Goal: Task Accomplishment & Management: Manage account settings

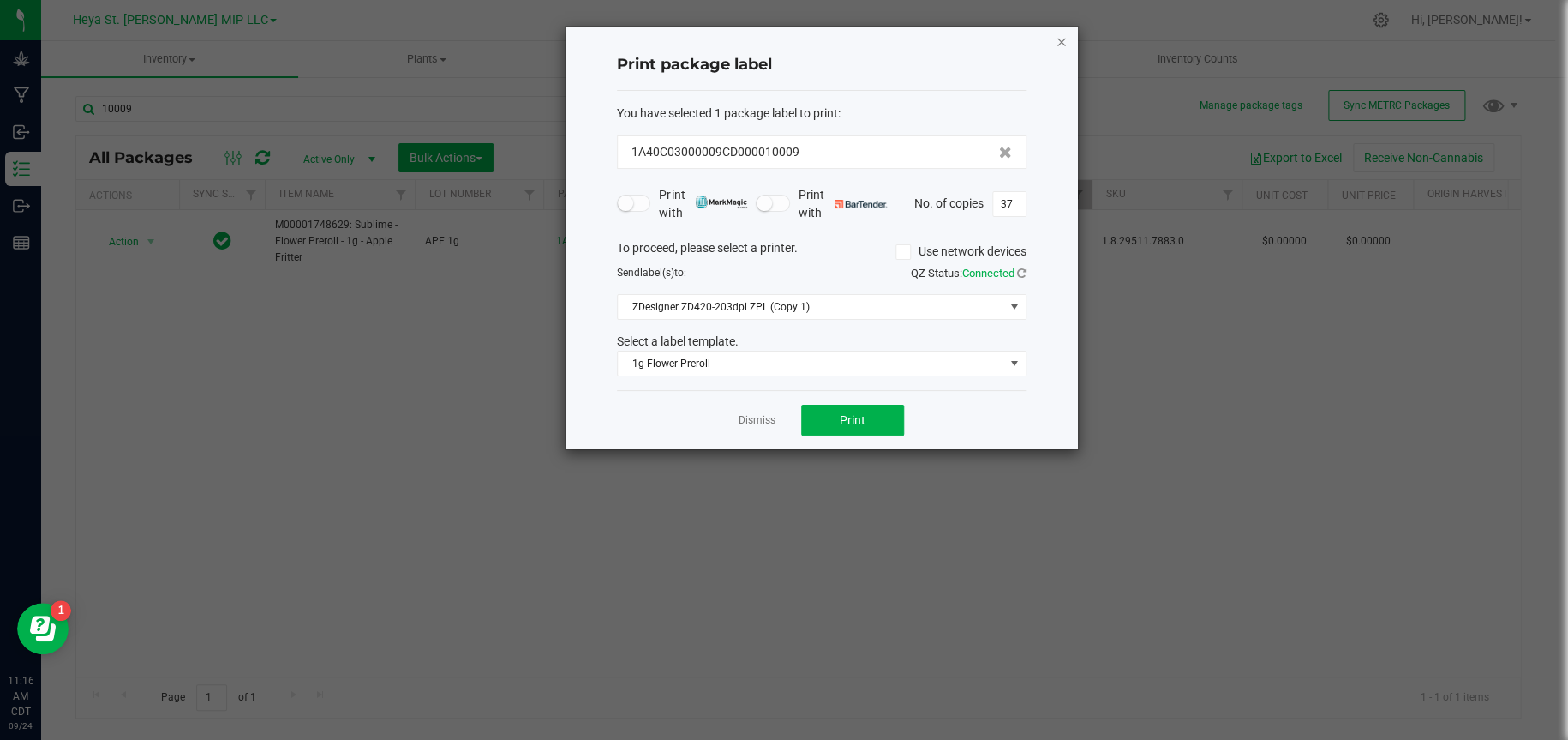
click at [1064, 40] on icon "button" at bounding box center [1061, 41] width 12 height 20
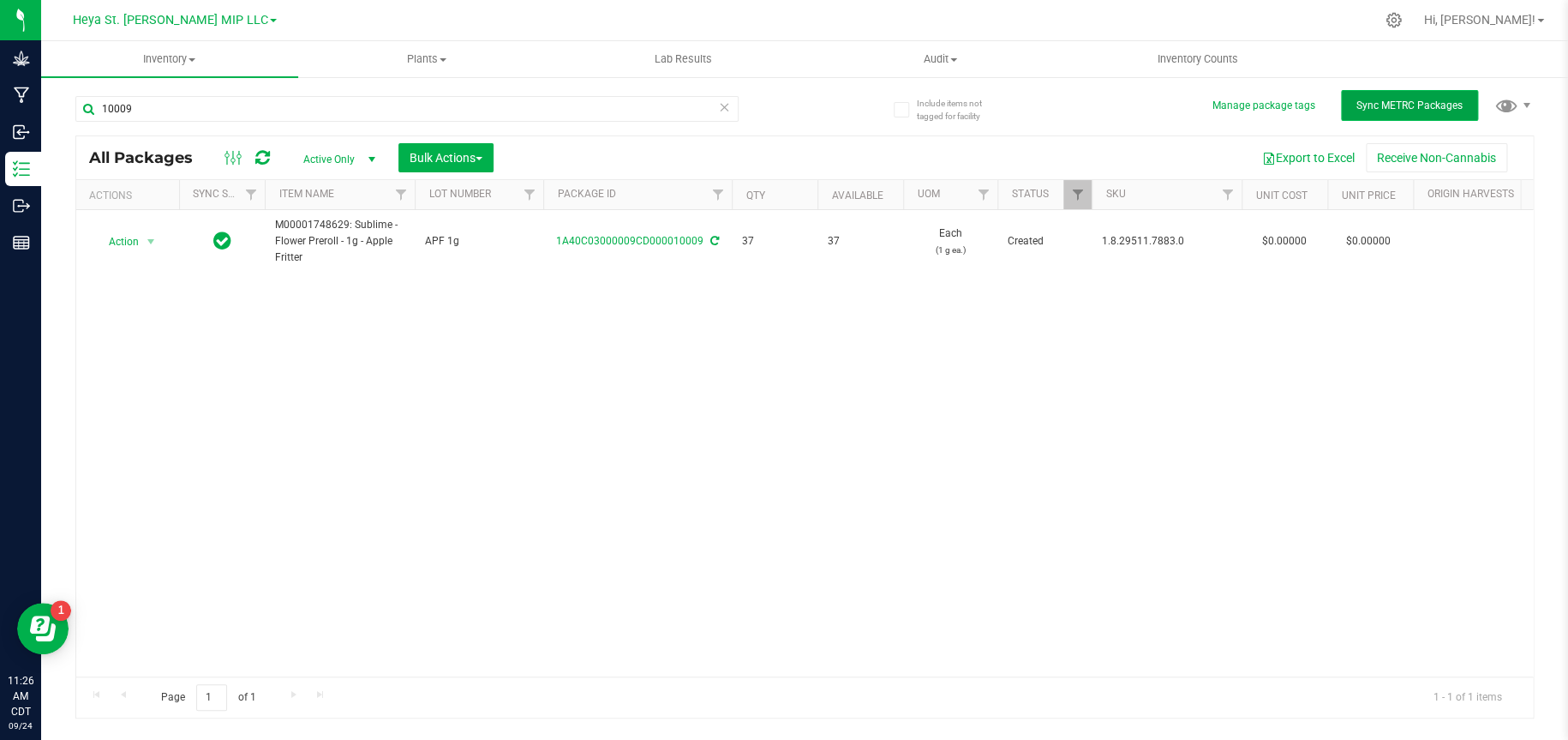
click at [1368, 95] on button "Sync METRC Packages" at bounding box center [1410, 105] width 137 height 31
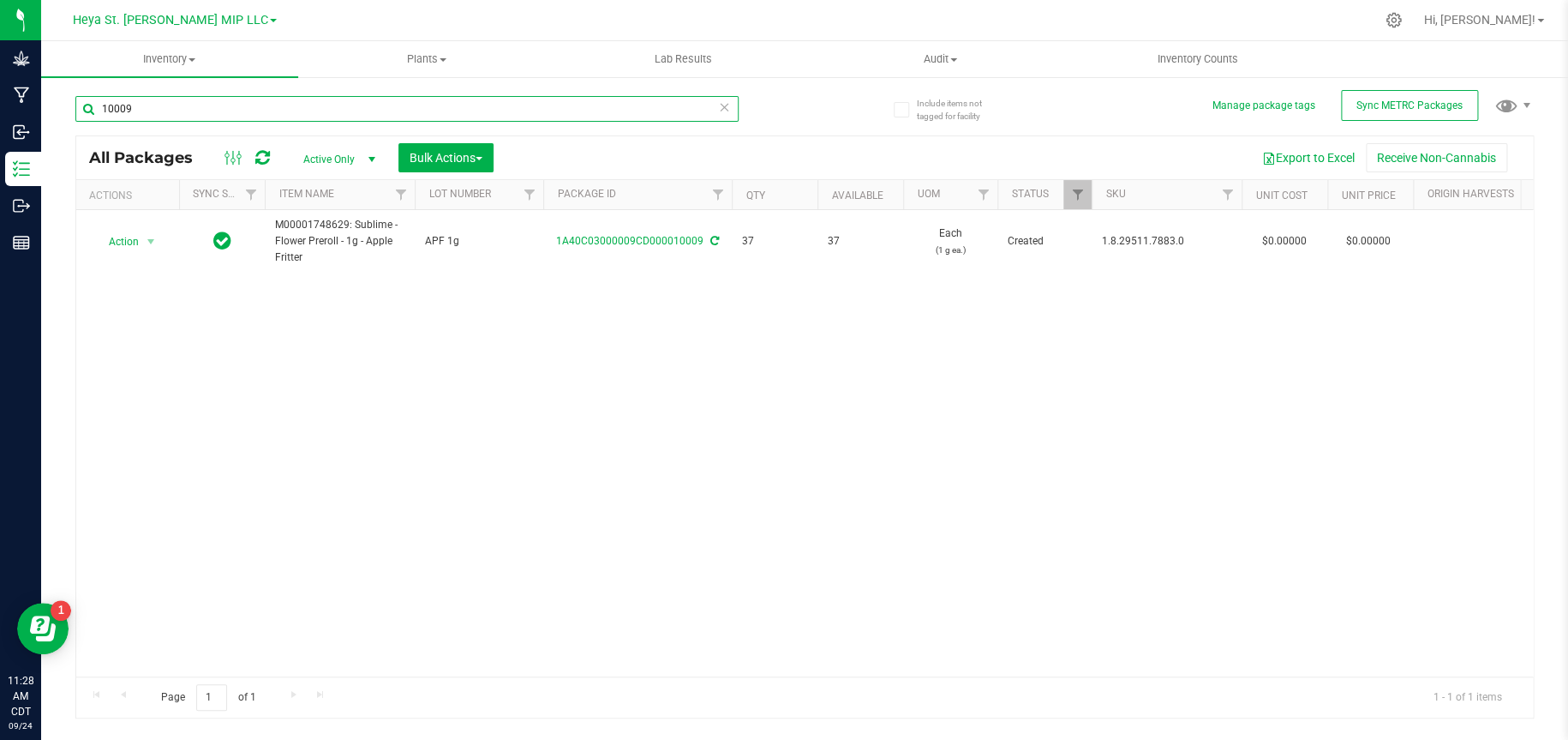
click at [173, 107] on input "10009" at bounding box center [407, 109] width 663 height 26
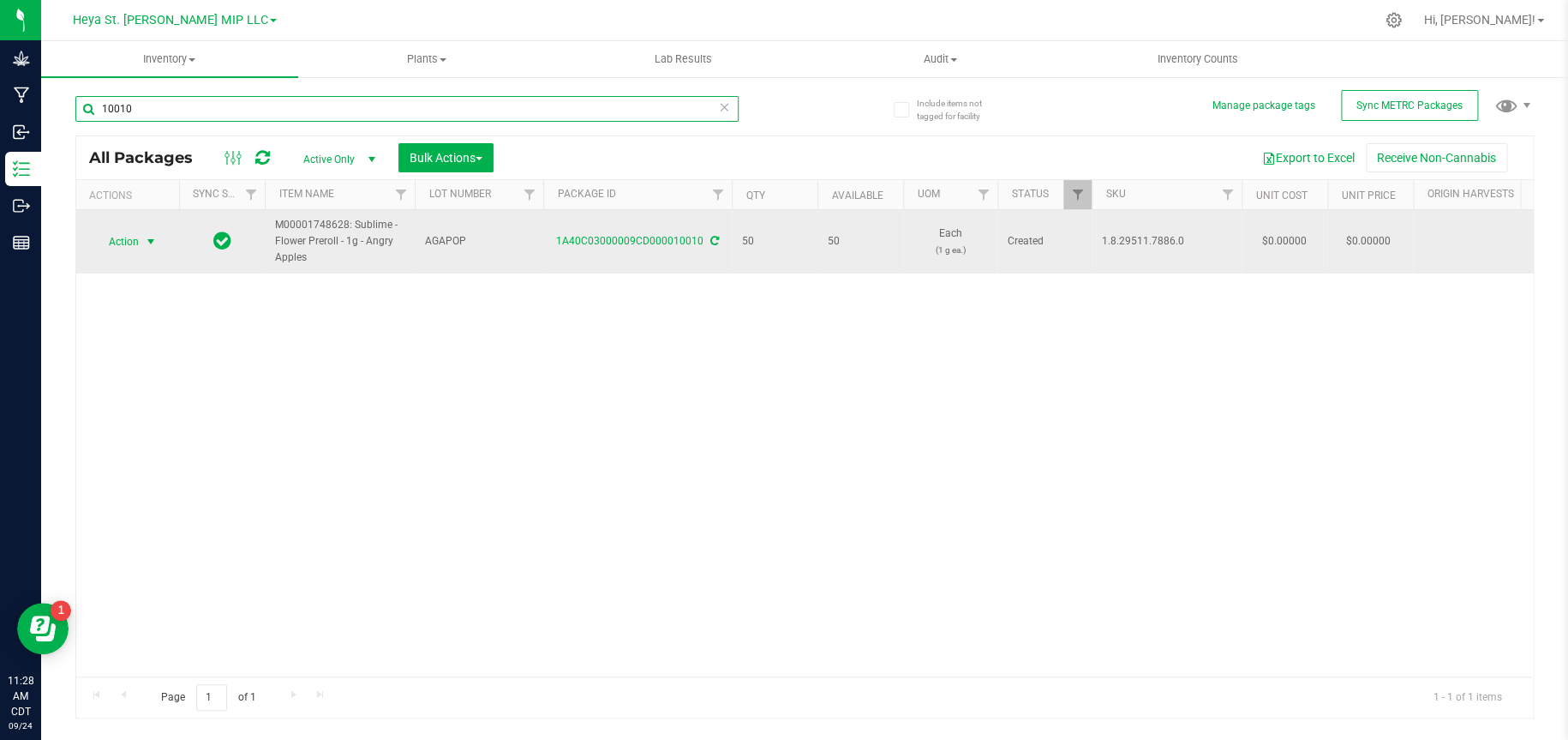
type input "10010"
click at [154, 239] on span "select" at bounding box center [151, 241] width 14 height 14
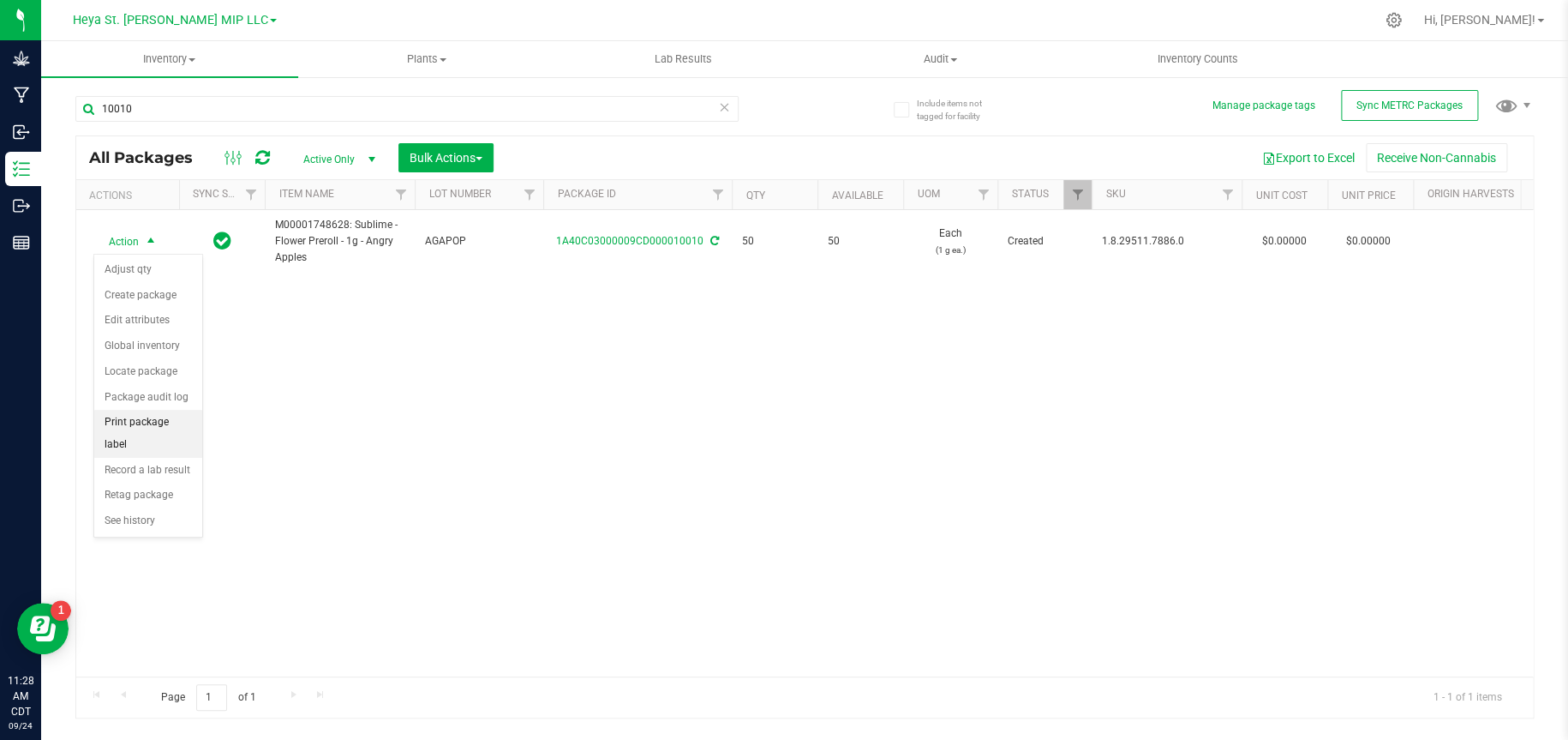
click at [139, 423] on li "Print package label" at bounding box center [148, 433] width 108 height 47
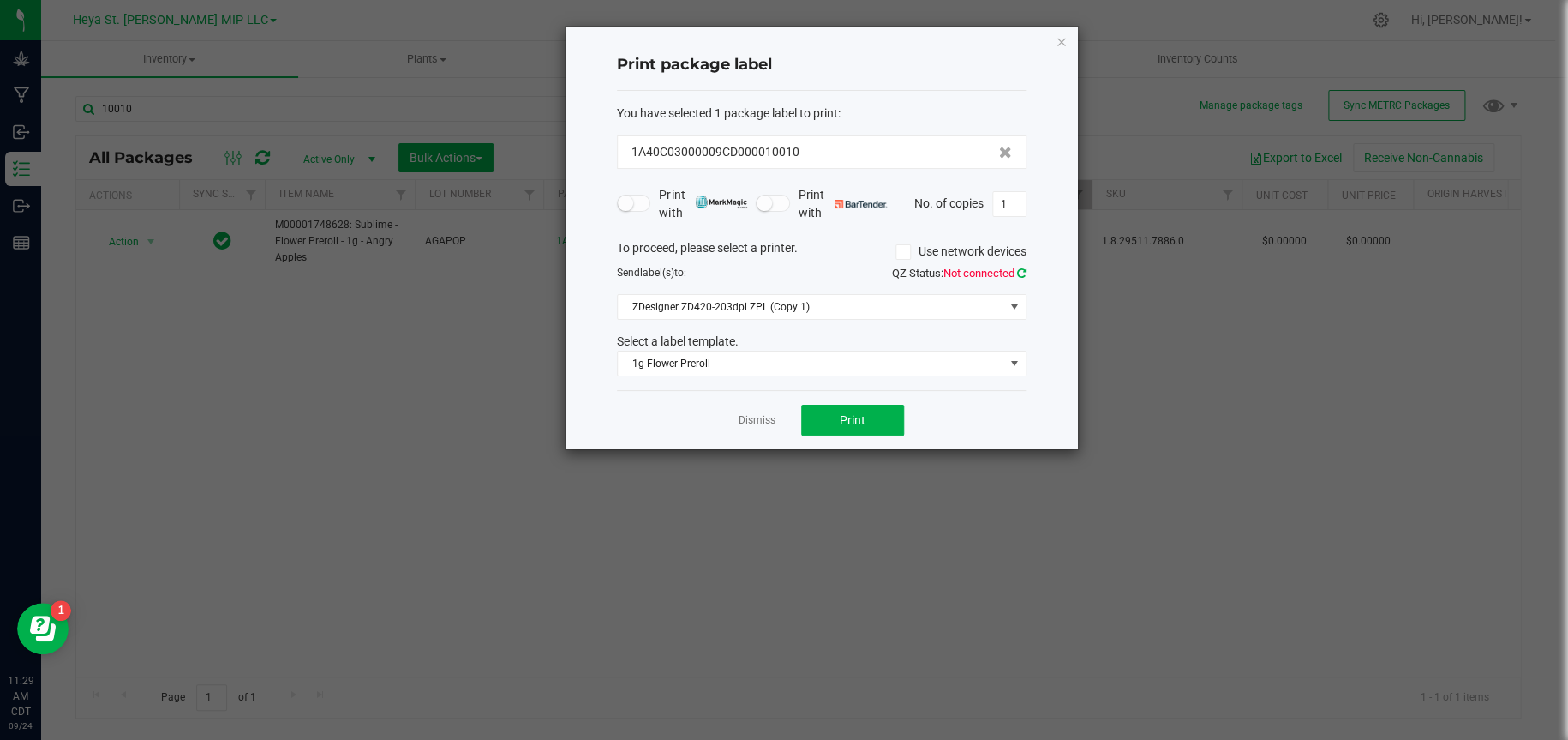
click at [1023, 274] on icon at bounding box center [1022, 273] width 9 height 11
click at [888, 423] on button "Print" at bounding box center [852, 419] width 103 height 31
click at [1019, 204] on input "1" at bounding box center [1009, 204] width 32 height 24
type input "49"
click at [821, 416] on button "Print" at bounding box center [852, 419] width 103 height 31
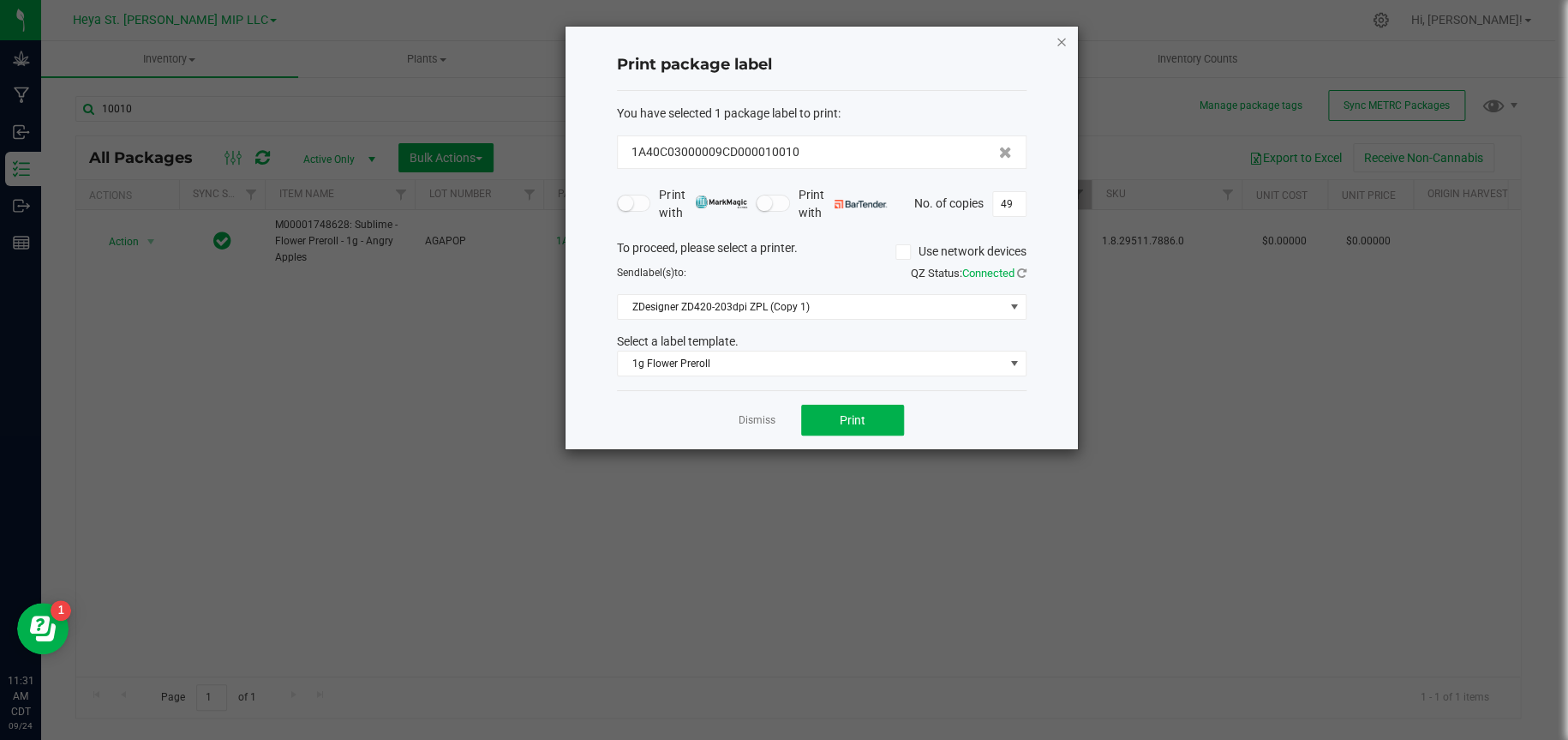
click at [1061, 38] on icon "button" at bounding box center [1061, 41] width 12 height 20
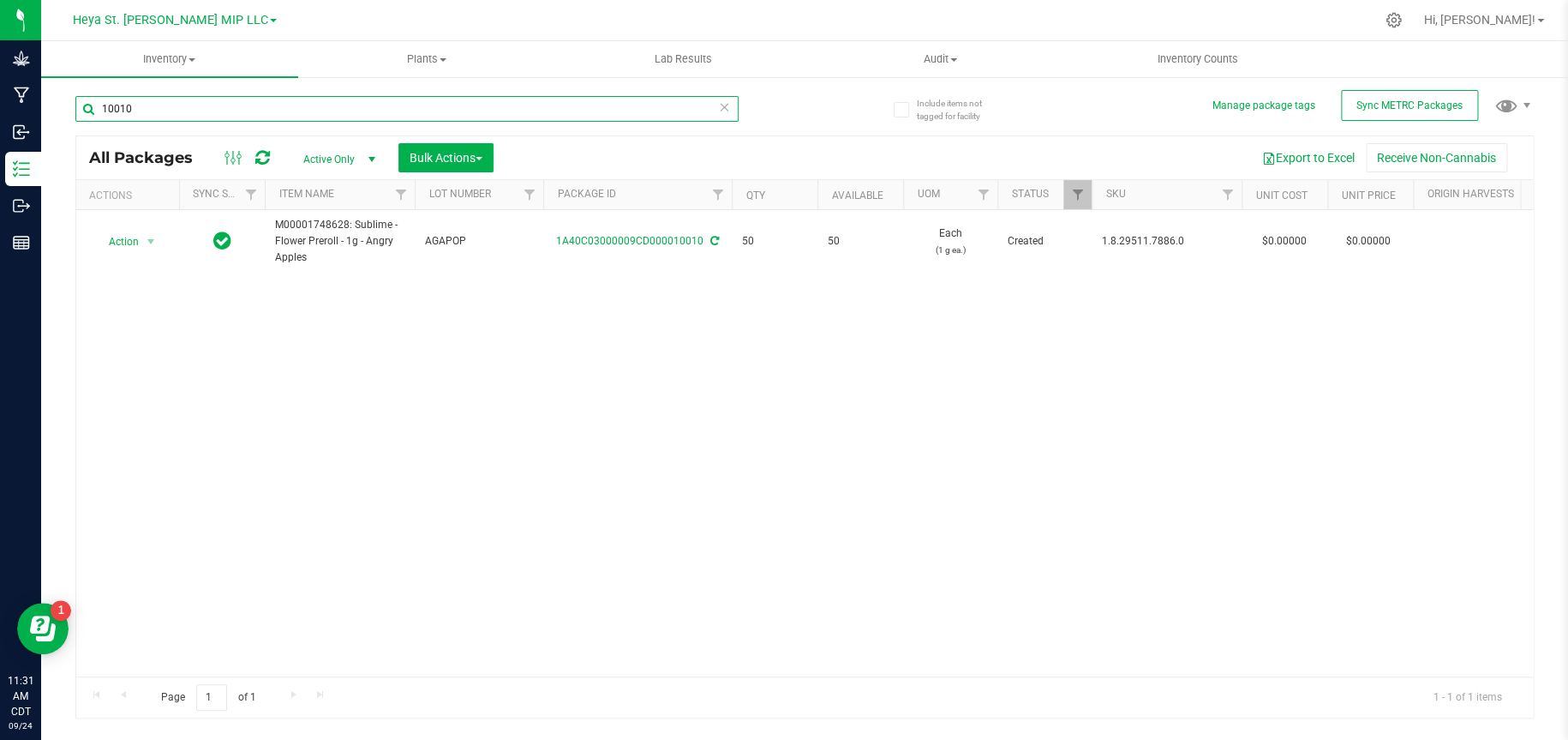
click at [180, 101] on input "10010" at bounding box center [407, 109] width 663 height 26
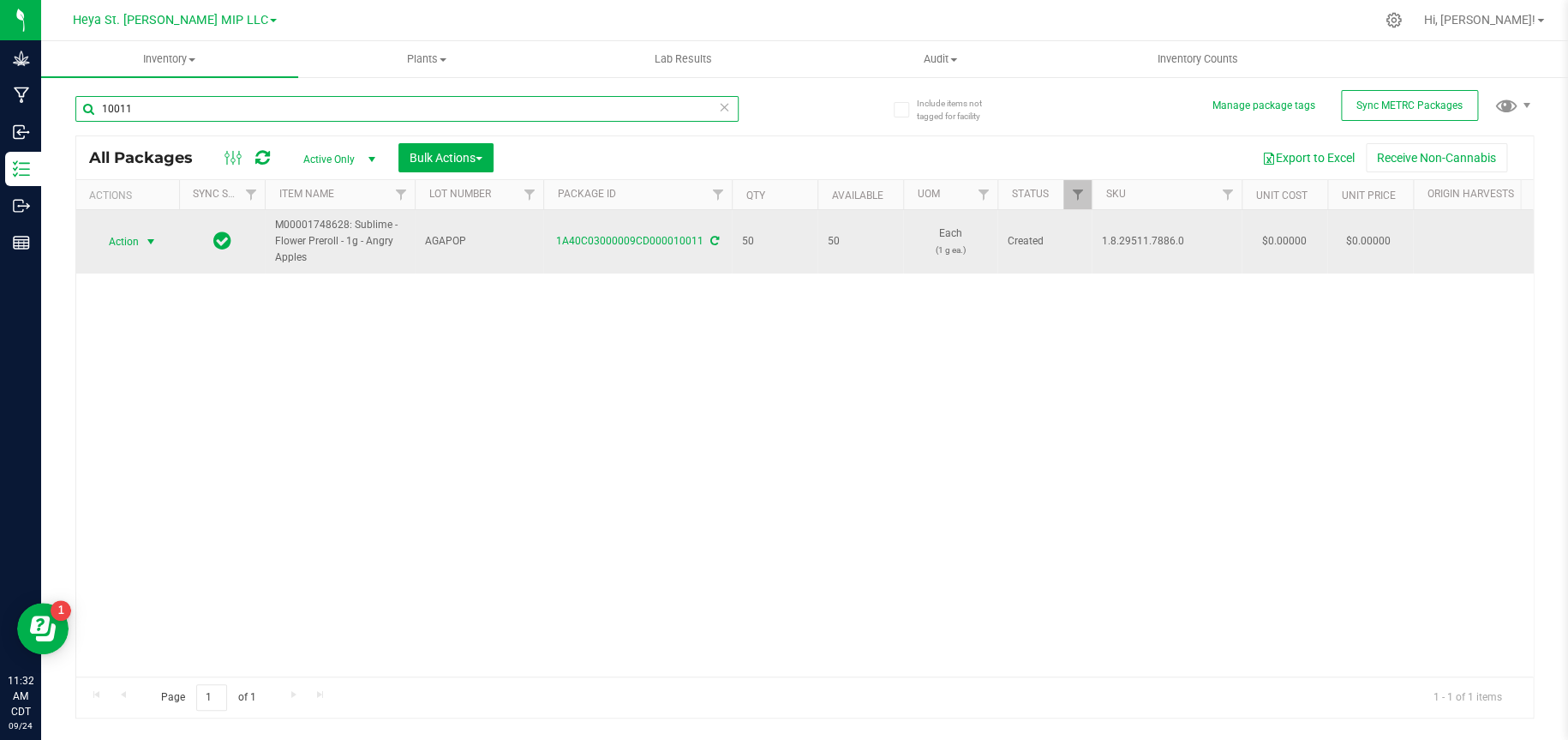
type input "10011"
click at [154, 235] on span "select" at bounding box center [151, 241] width 14 height 14
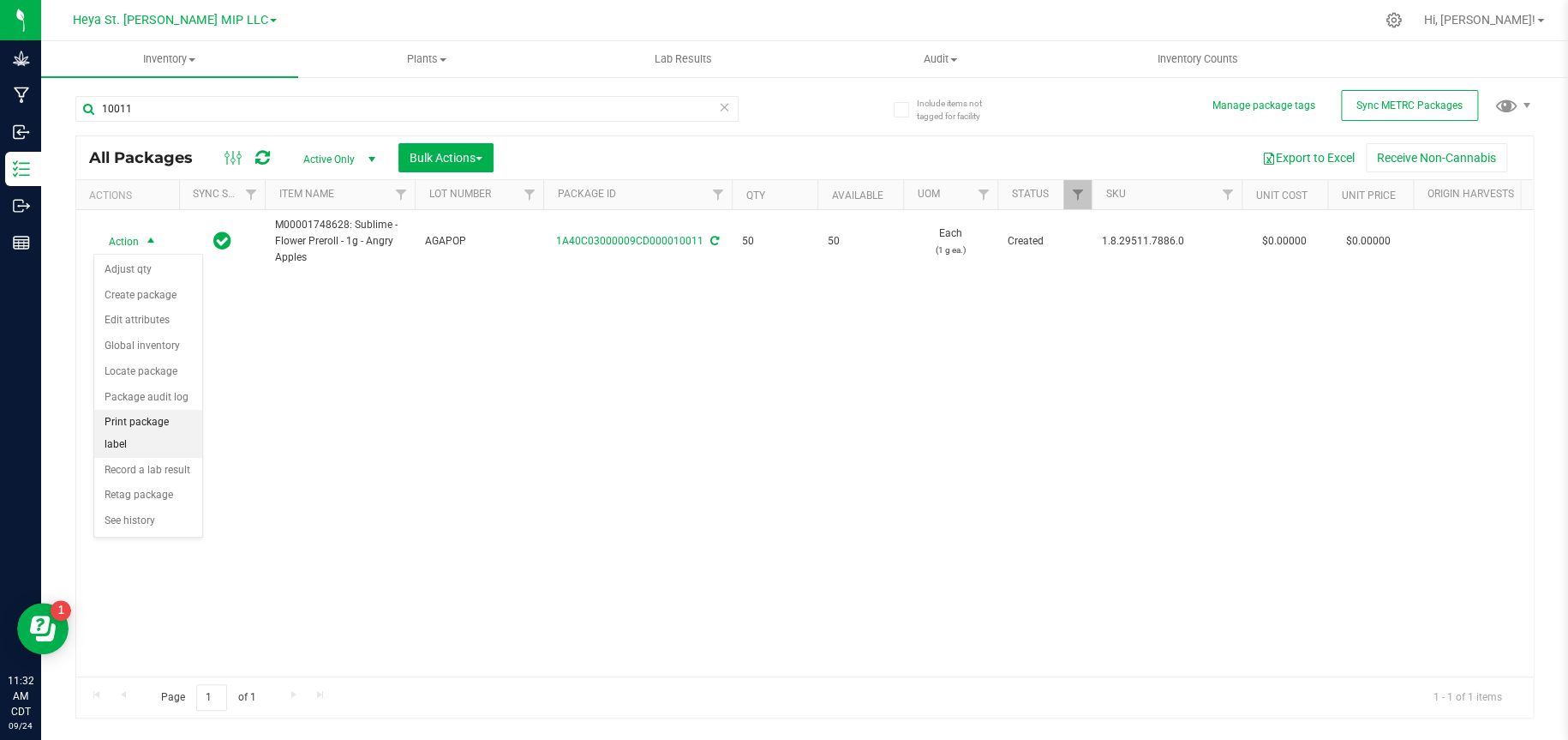
click at [138, 418] on li "Print package label" at bounding box center [148, 433] width 108 height 47
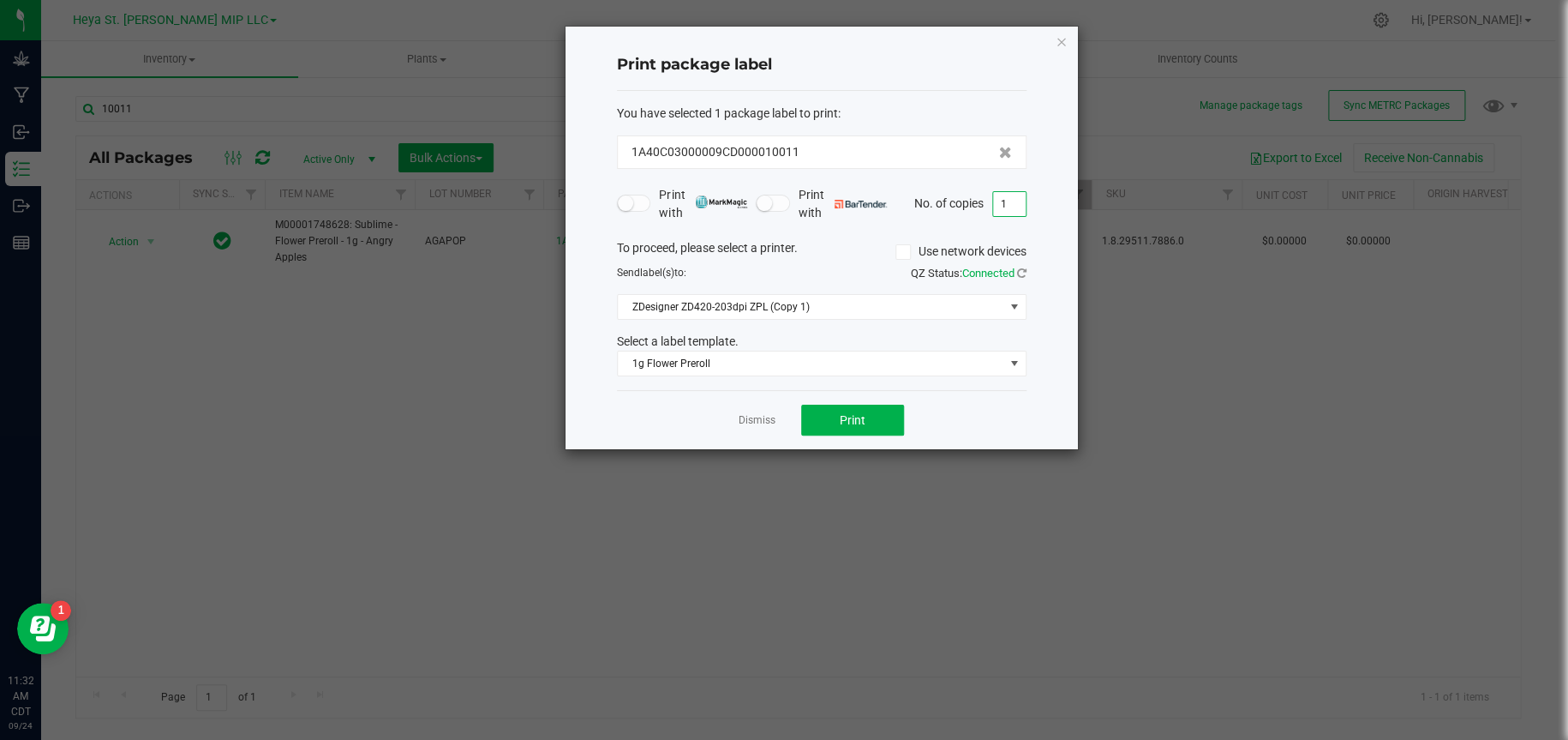
click at [1011, 203] on input "1" at bounding box center [1009, 204] width 32 height 24
type input "50"
click at [873, 411] on button "Print" at bounding box center [852, 419] width 103 height 31
click at [1064, 39] on icon "button" at bounding box center [1061, 41] width 12 height 20
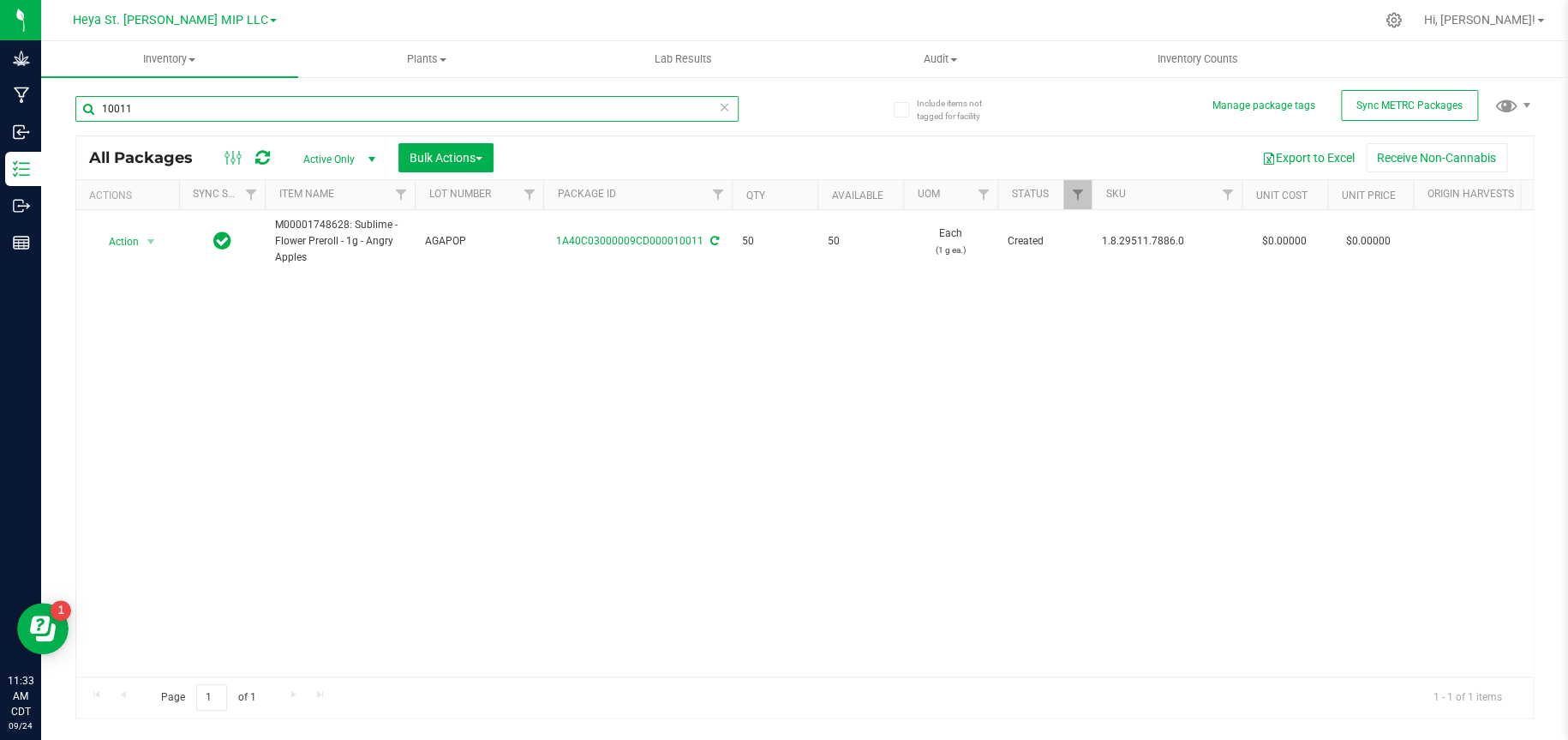
click at [360, 112] on input "10011" at bounding box center [407, 109] width 663 height 26
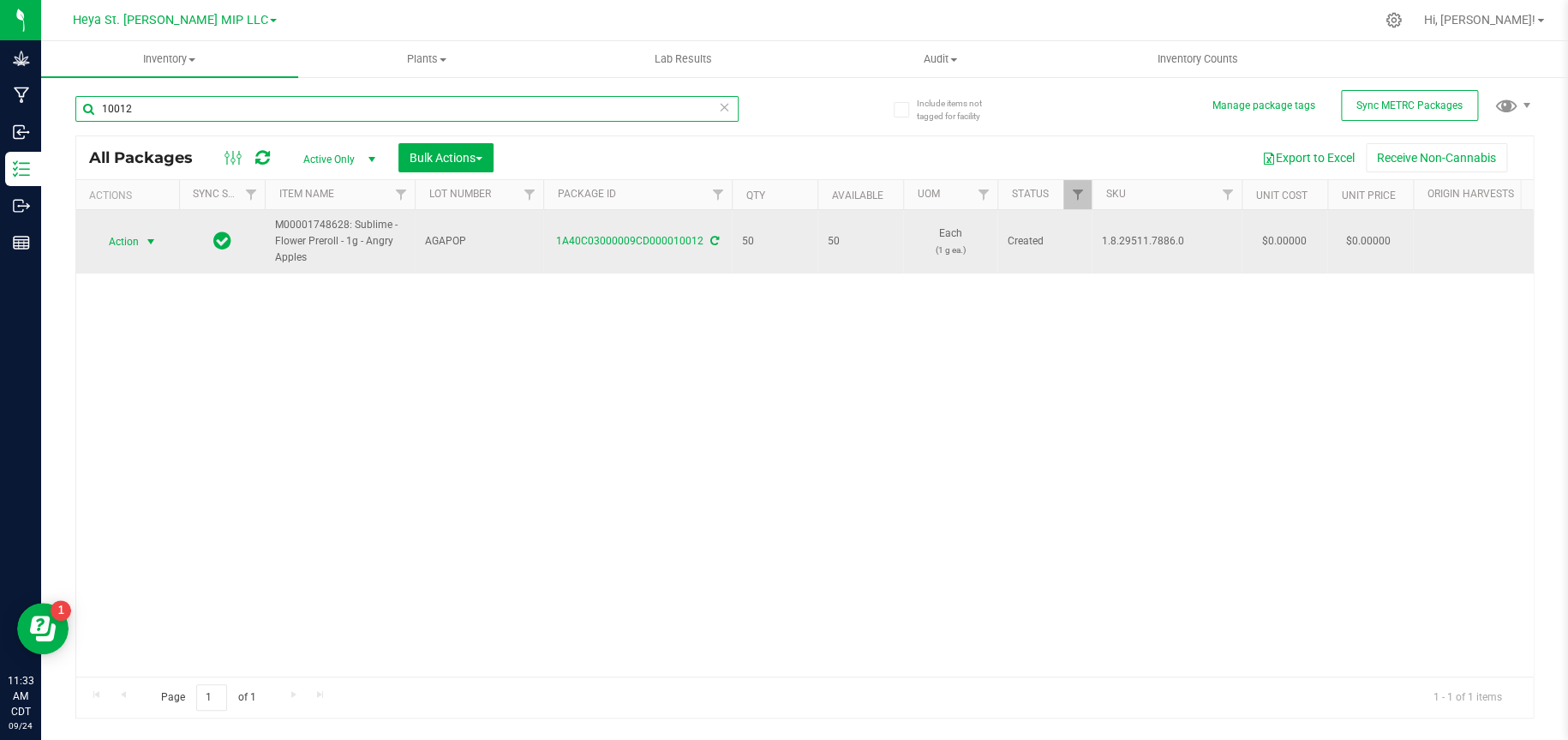
type input "10012"
click at [156, 240] on span "select" at bounding box center [151, 241] width 14 height 14
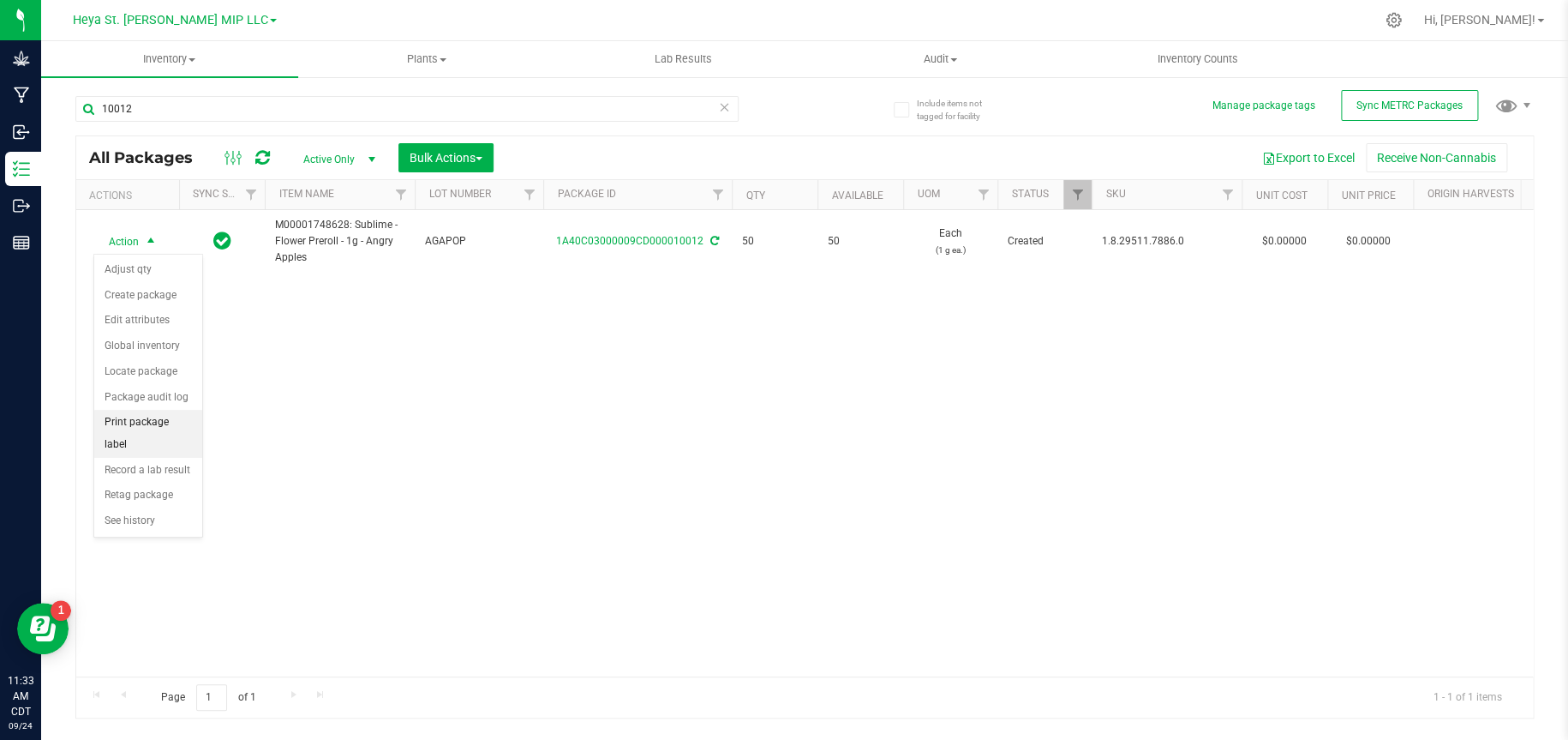
click at [151, 424] on li "Print package label" at bounding box center [148, 433] width 108 height 47
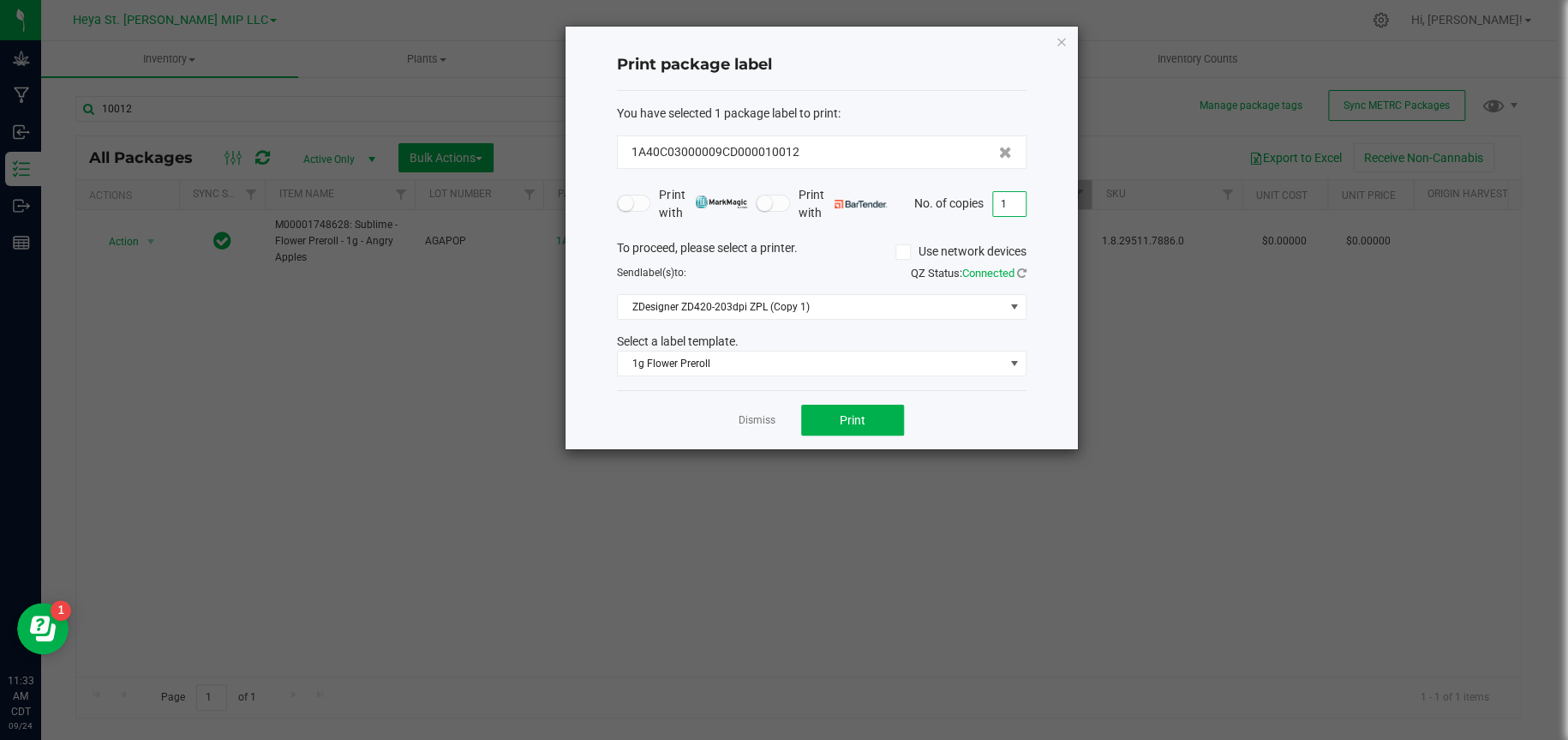
click at [1015, 214] on input "1" at bounding box center [1009, 204] width 32 height 24
type input "50"
click at [857, 424] on span "Print" at bounding box center [853, 420] width 26 height 14
click at [1062, 41] on icon "button" at bounding box center [1061, 41] width 12 height 20
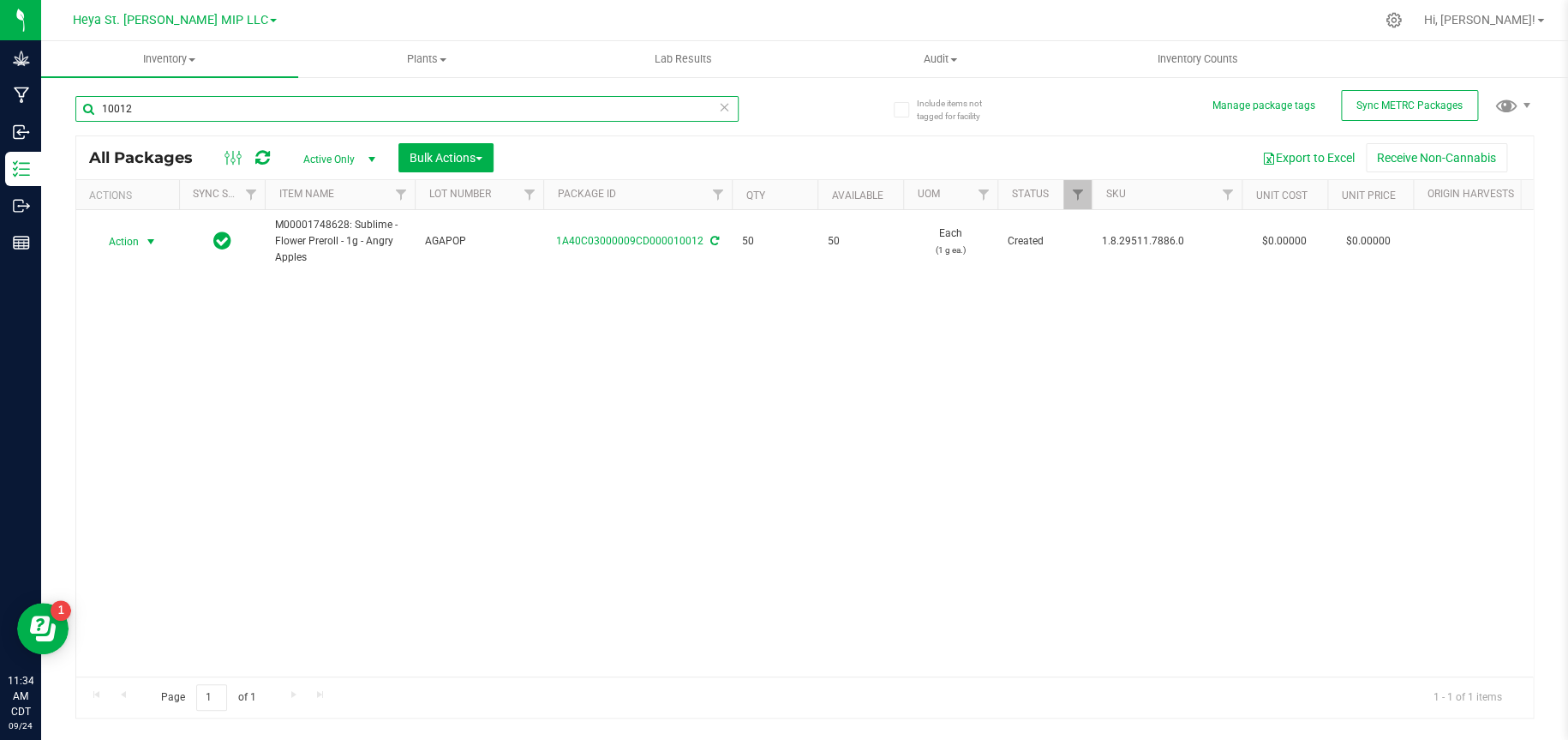
click at [551, 111] on input "10012" at bounding box center [407, 109] width 663 height 26
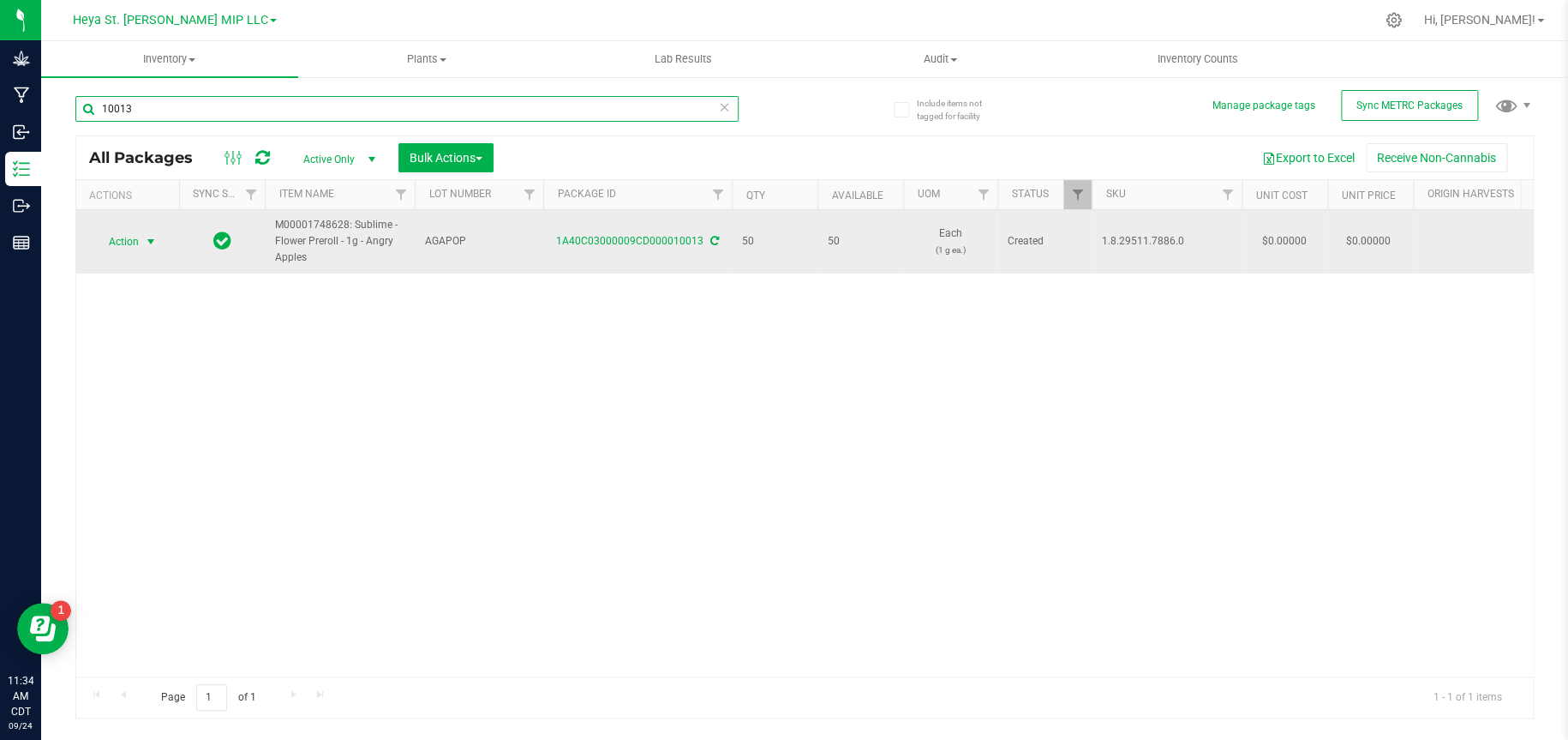
type input "10013"
click at [137, 239] on span "Action" at bounding box center [117, 241] width 46 height 24
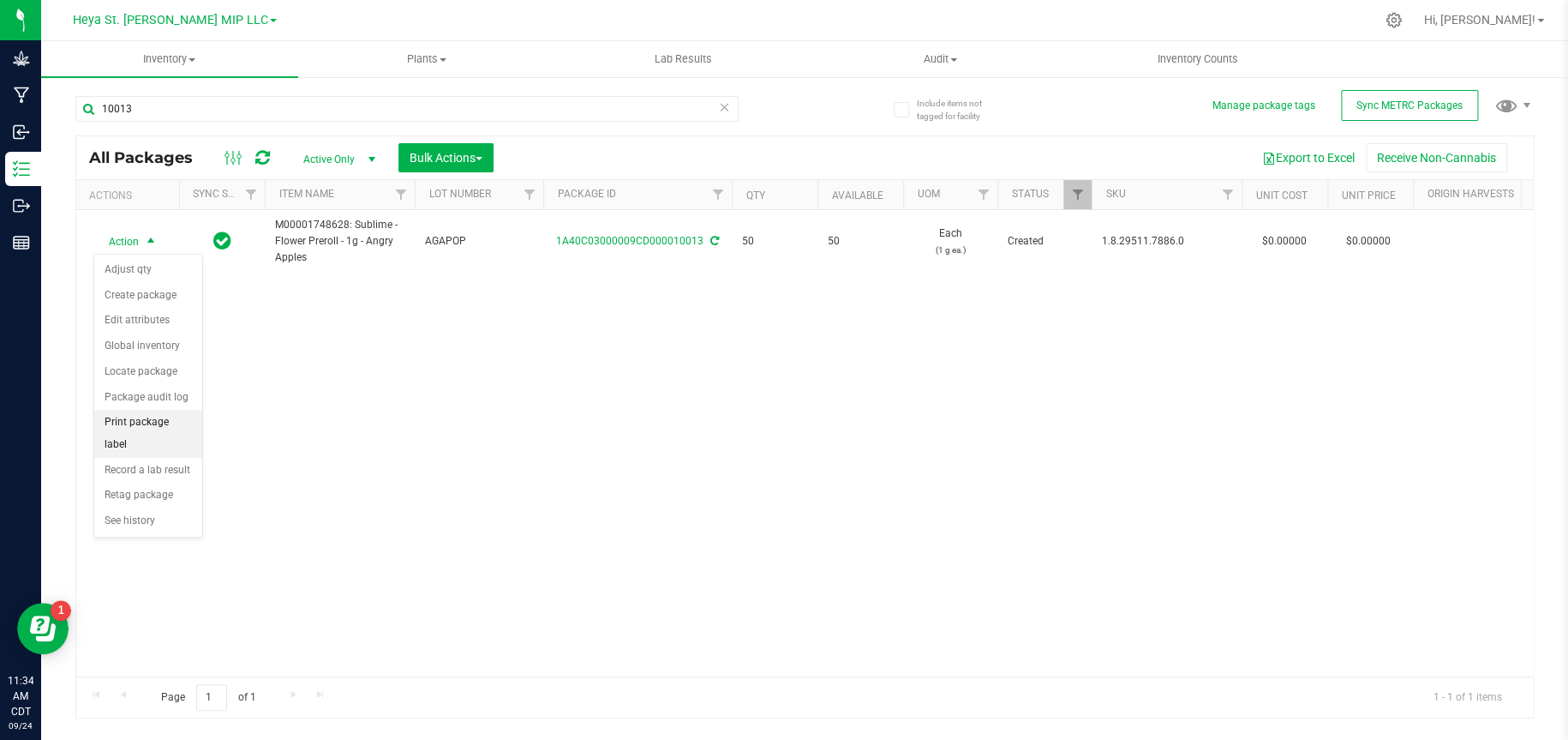
click at [144, 422] on li "Print package label" at bounding box center [148, 433] width 108 height 47
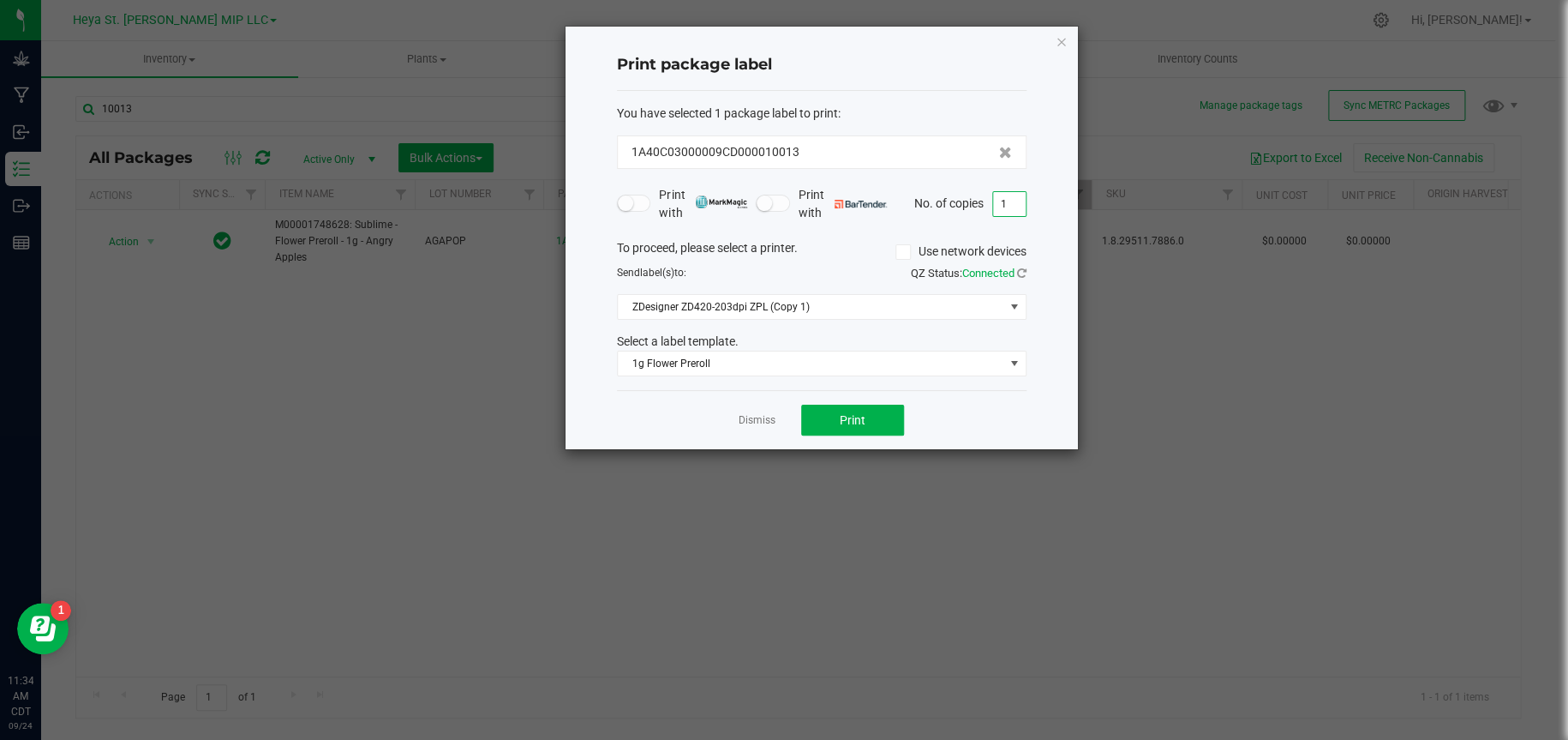
click at [1014, 210] on input "1" at bounding box center [1009, 204] width 32 height 24
type input "50"
click at [874, 423] on button "Print" at bounding box center [852, 419] width 103 height 31
click at [1056, 37] on icon "button" at bounding box center [1061, 41] width 12 height 20
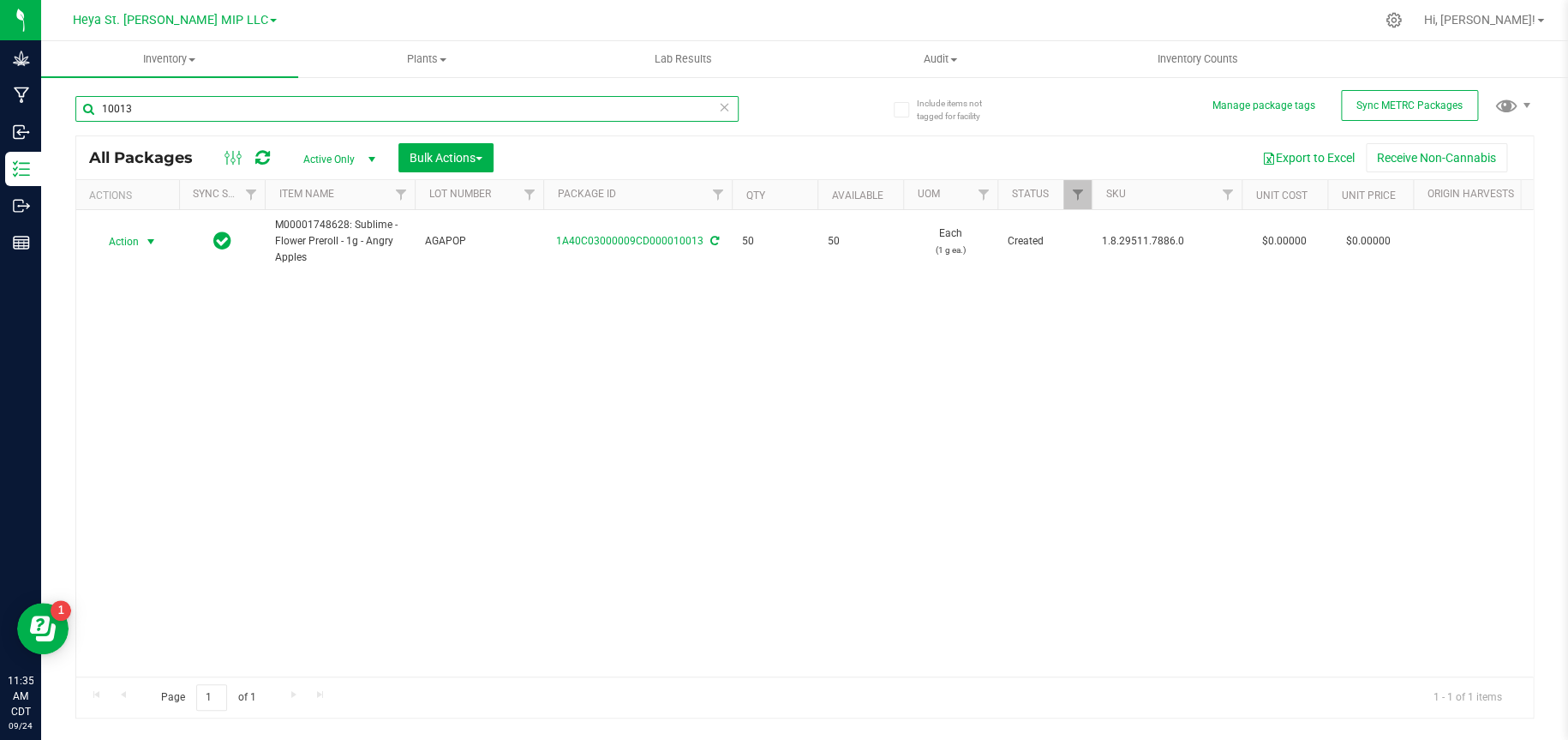
click at [290, 110] on input "10013" at bounding box center [407, 109] width 663 height 26
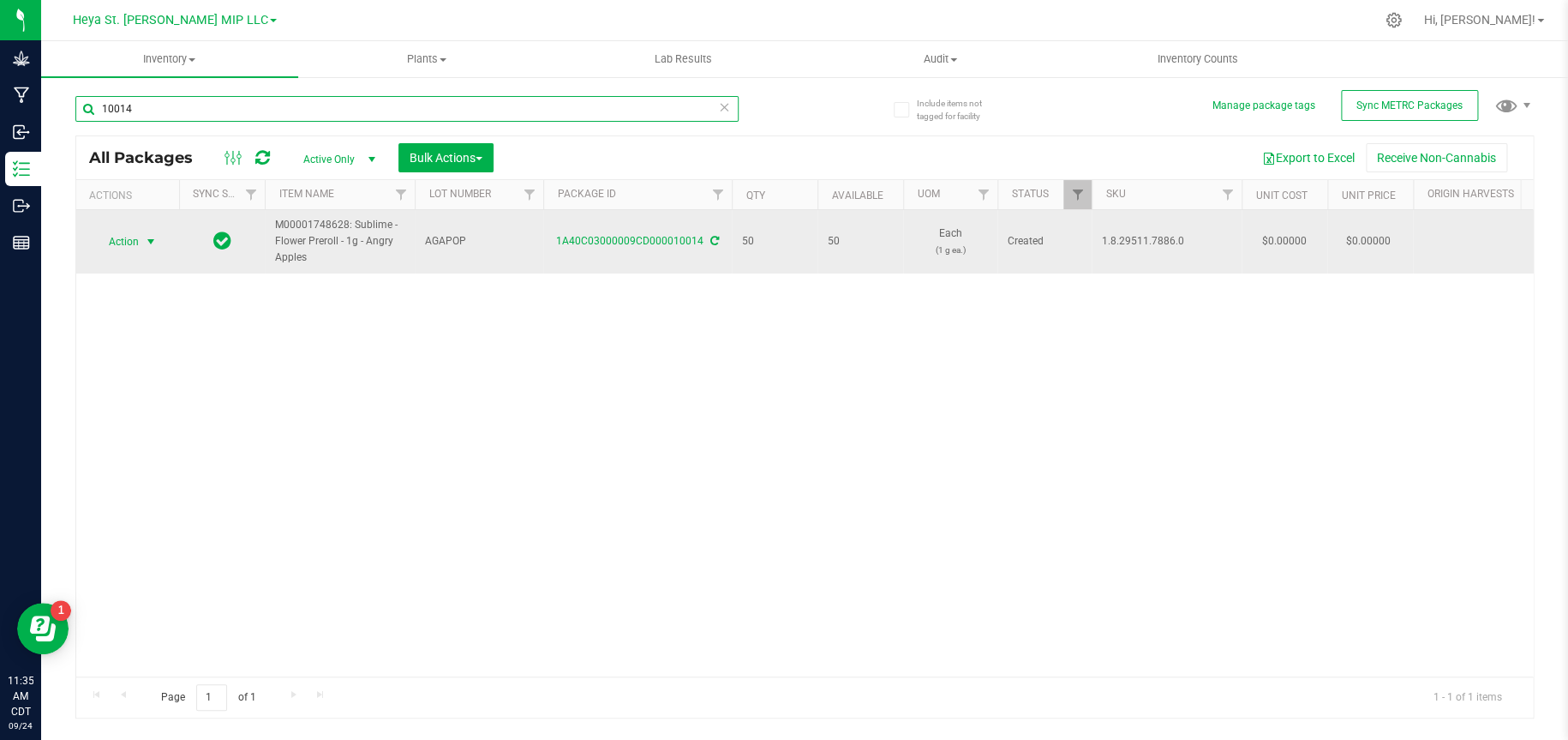
type input "10014"
click at [144, 239] on span "select" at bounding box center [151, 241] width 14 height 14
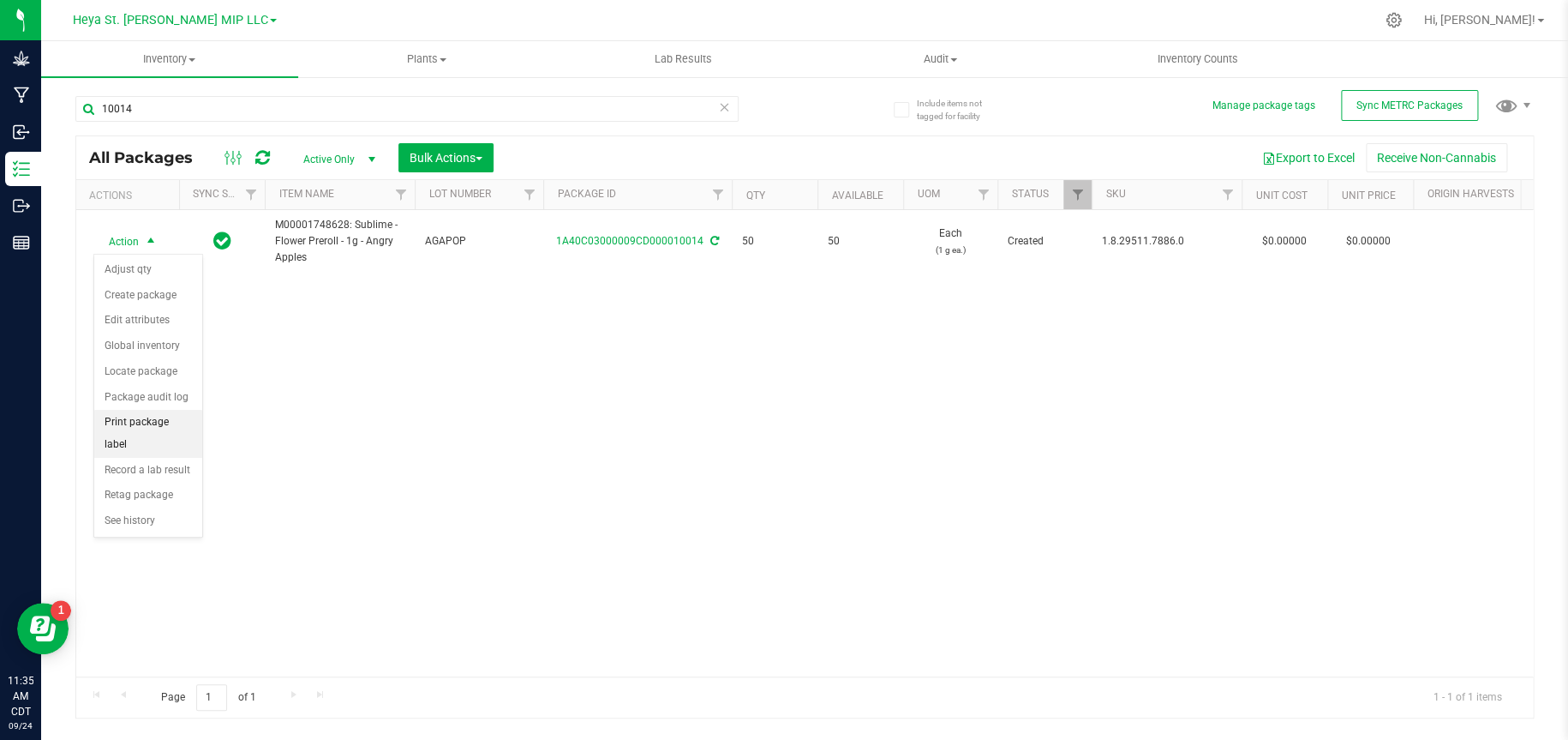
click at [130, 418] on li "Print package label" at bounding box center [148, 433] width 108 height 47
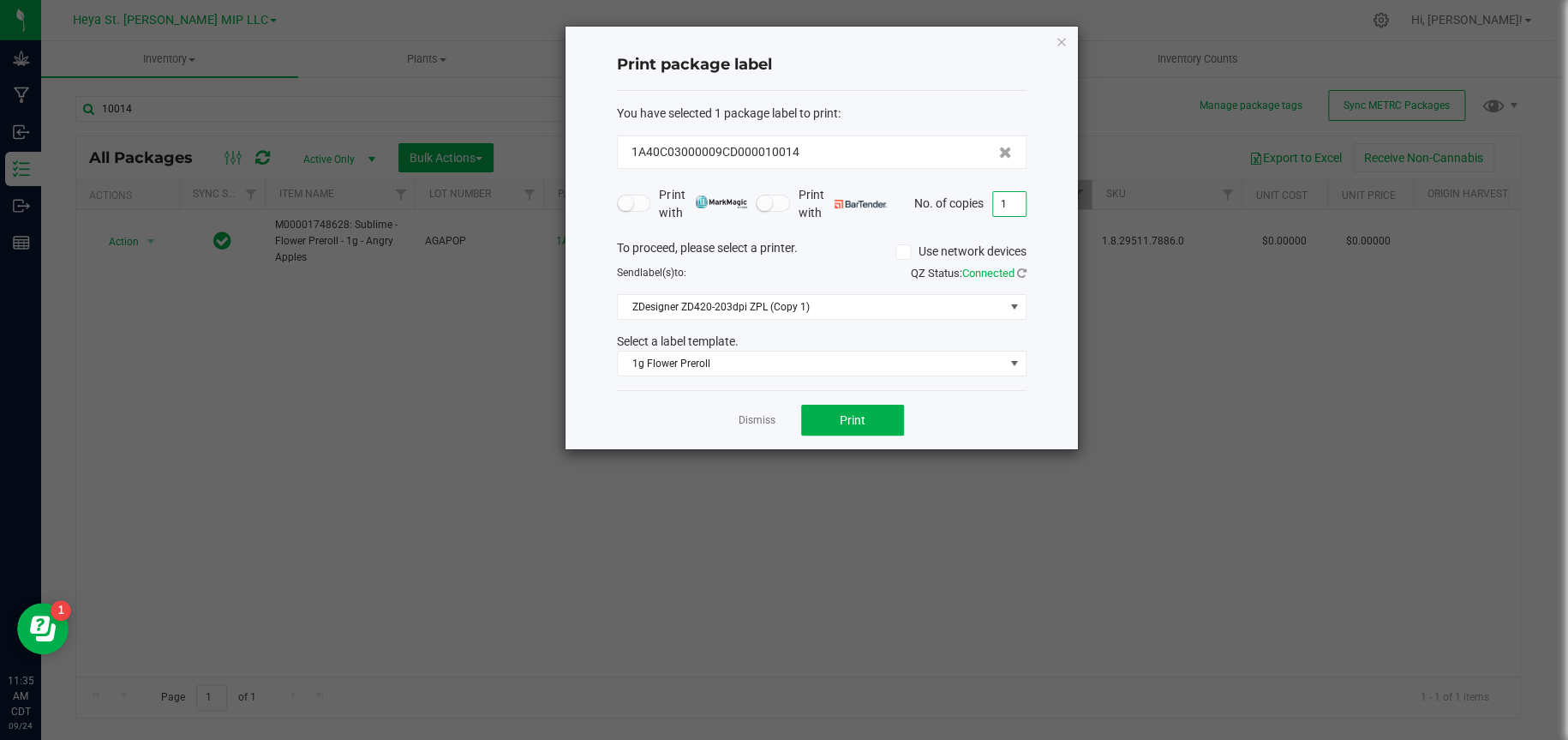
click at [1019, 204] on input "1" at bounding box center [1009, 204] width 32 height 24
type input "50"
click at [881, 419] on button "Print" at bounding box center [852, 419] width 103 height 31
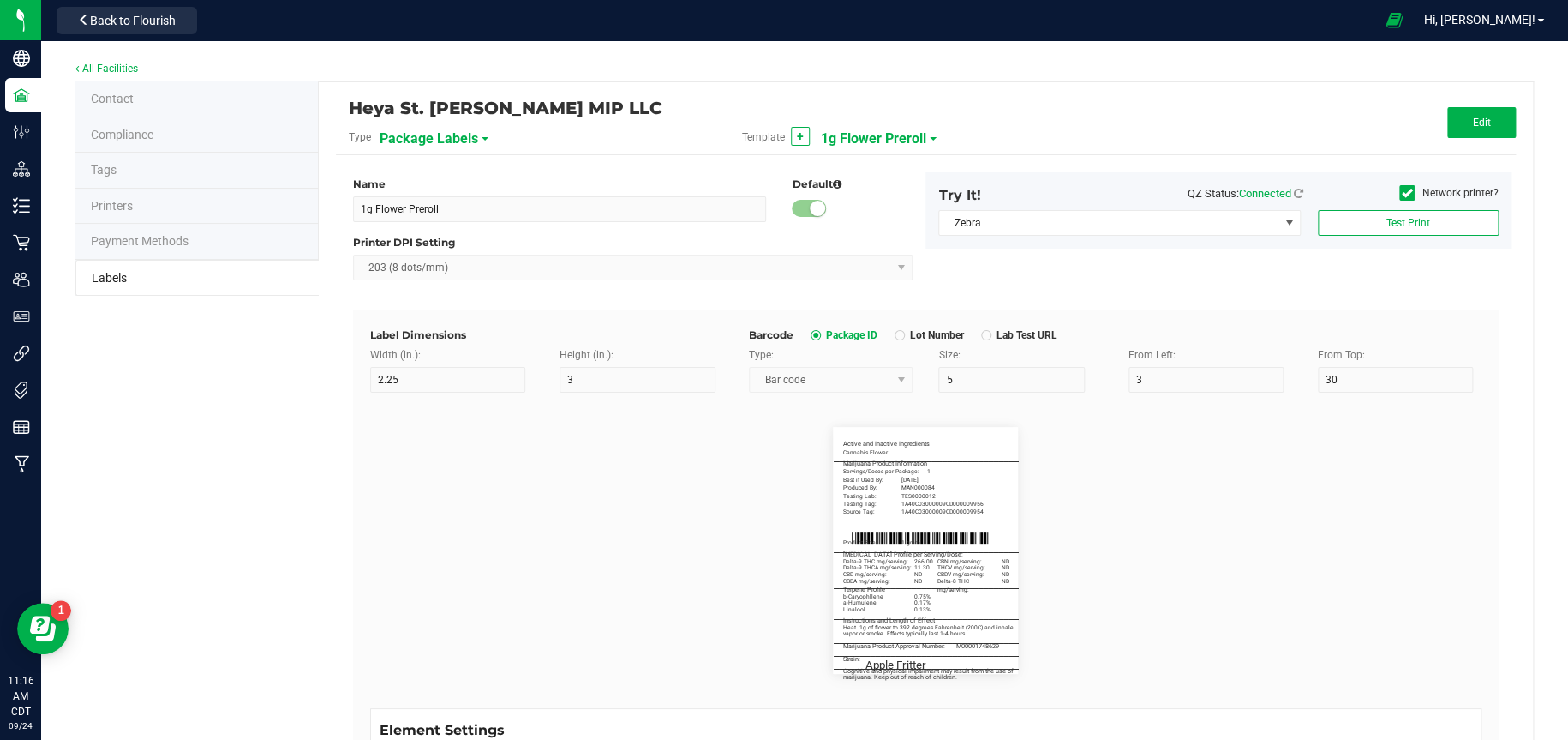
scroll to position [1286, 0]
click at [1480, 126] on button "Edit" at bounding box center [1482, 122] width 68 height 31
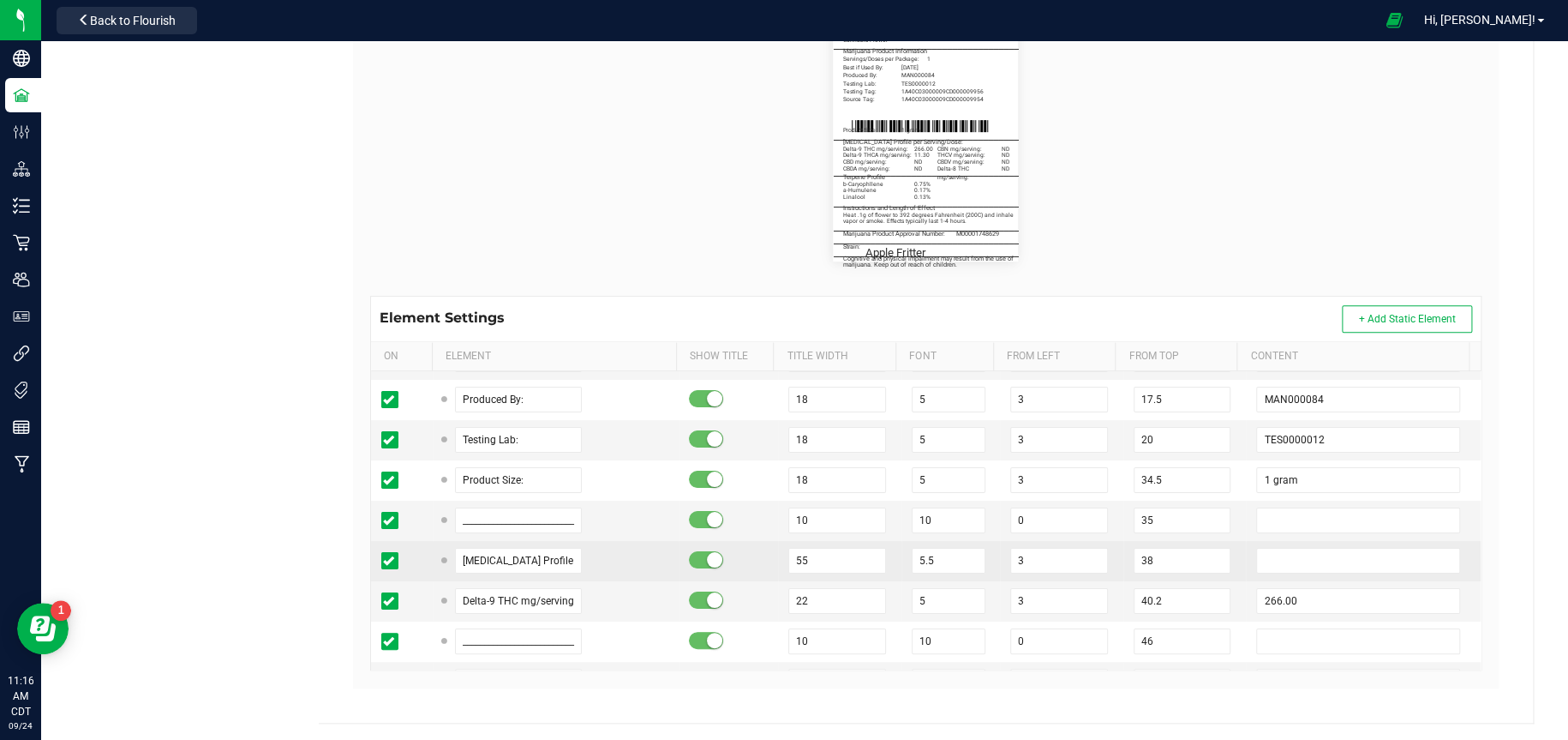
scroll to position [171, 0]
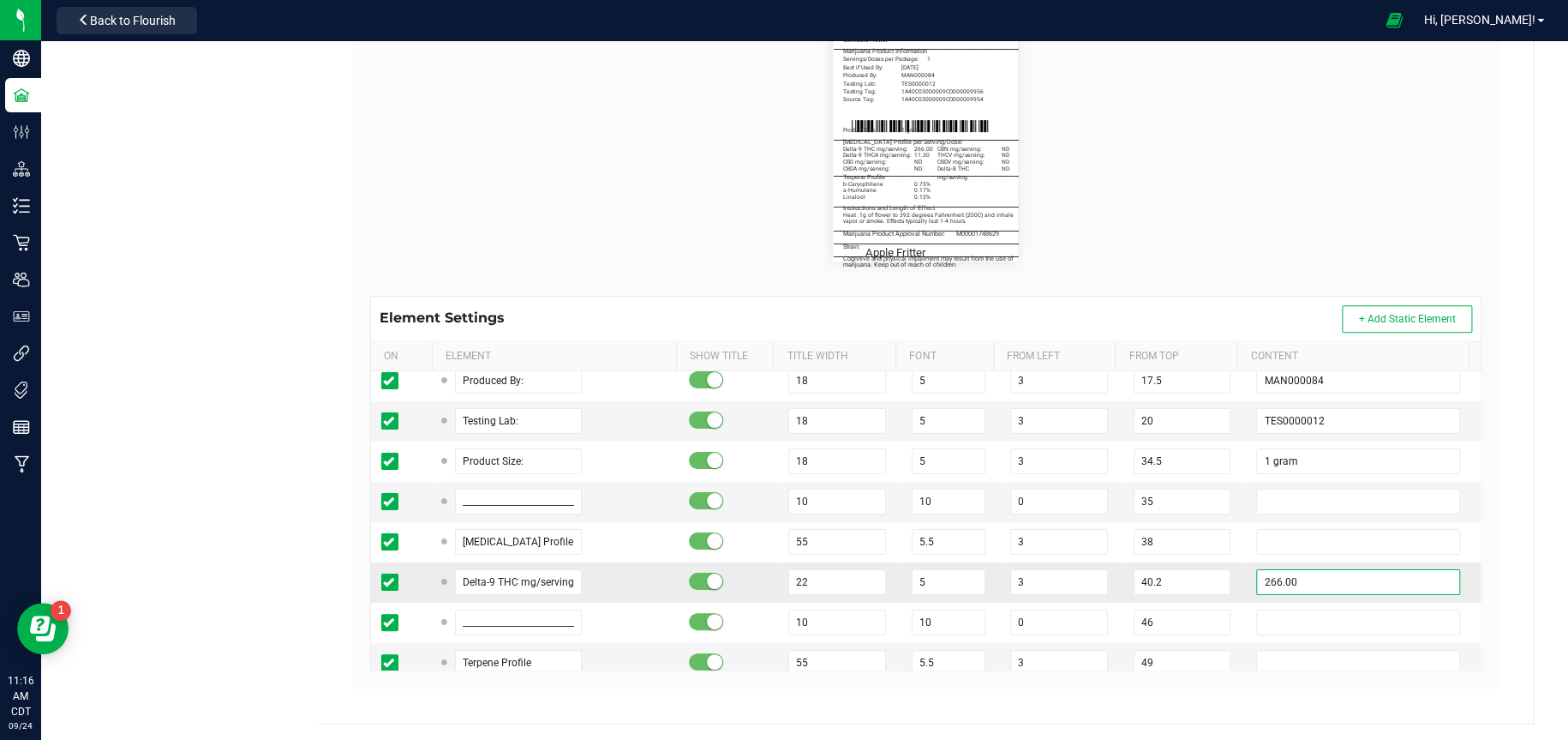
click at [1320, 580] on input "266.00" at bounding box center [1358, 582] width 204 height 26
type input "2"
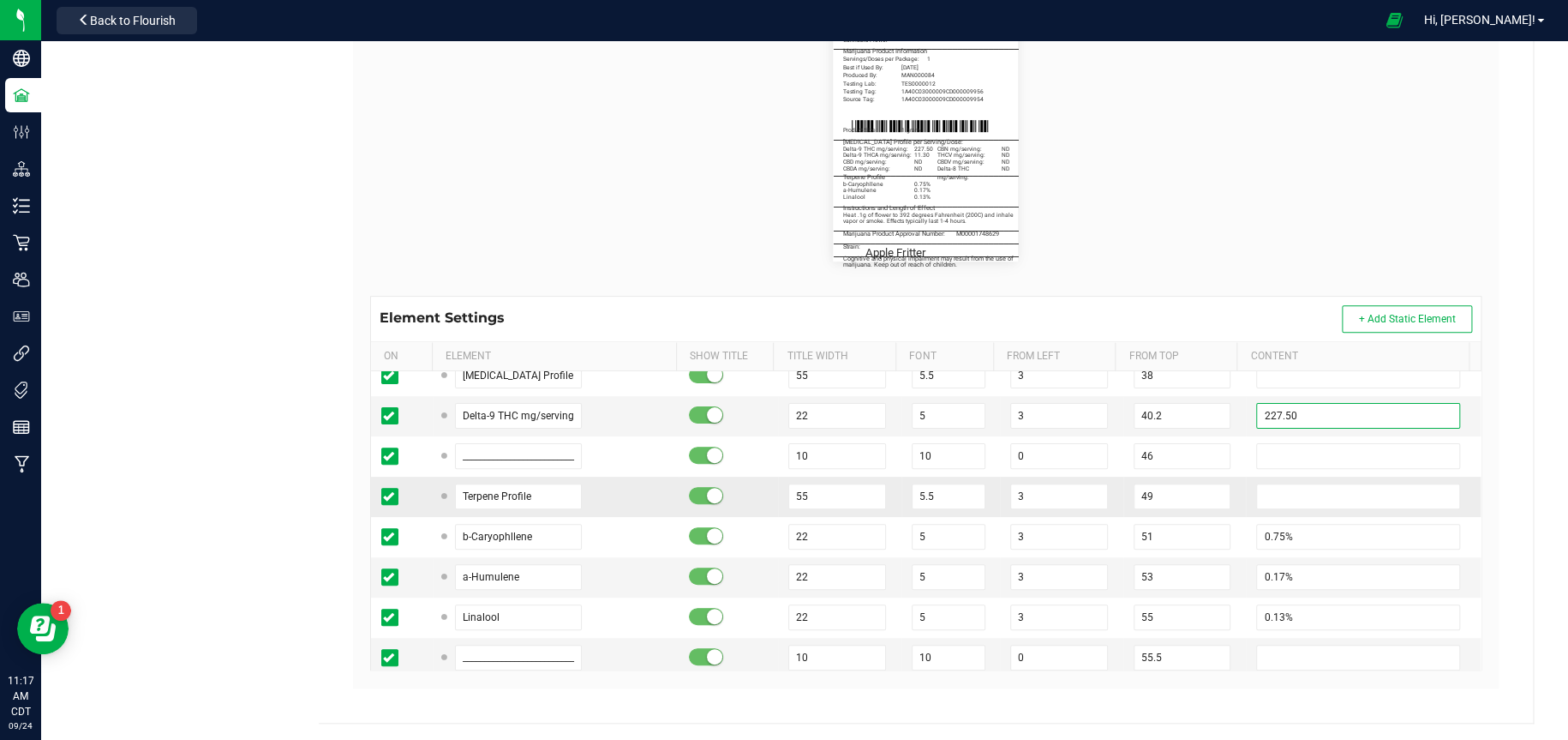
scroll to position [343, 0]
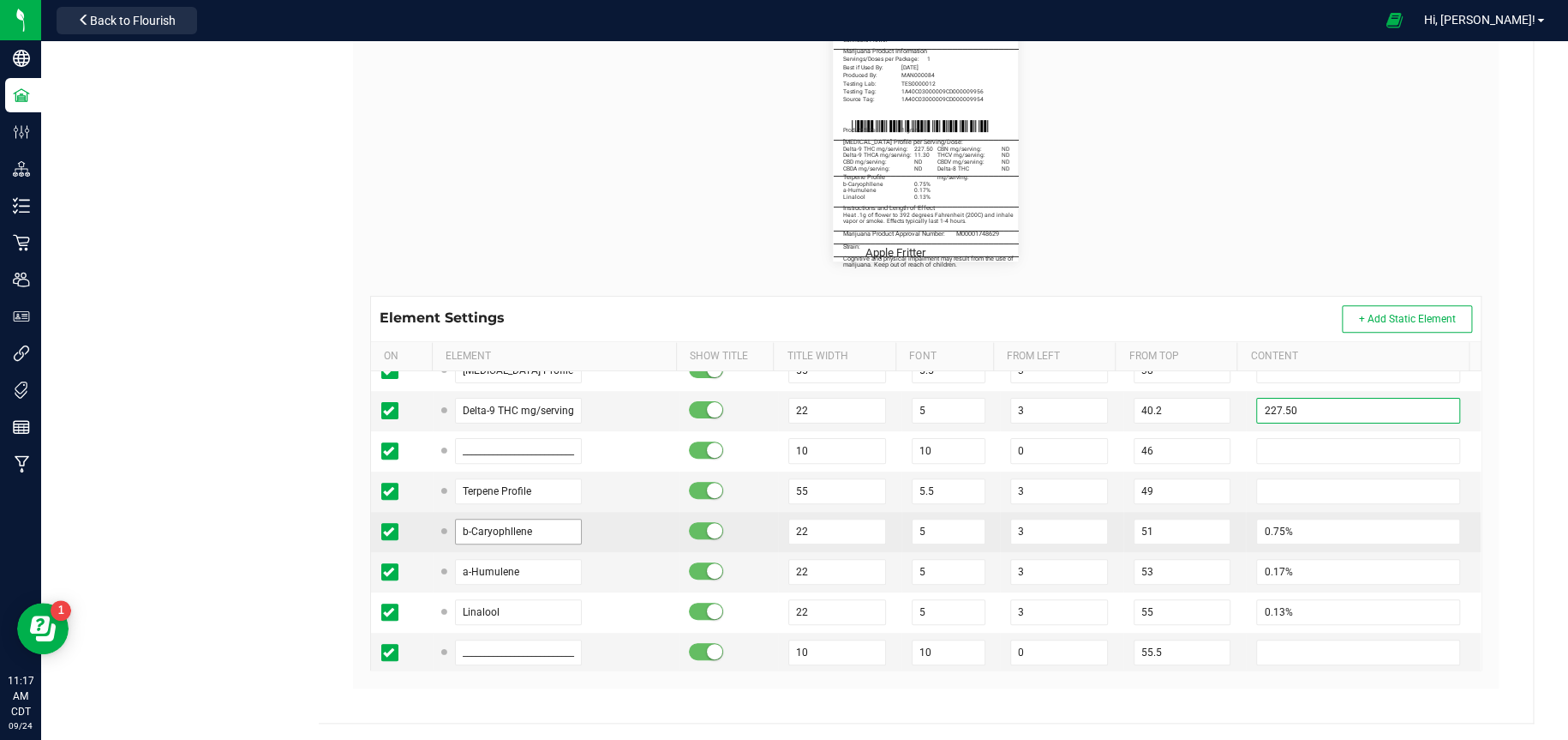
type input "227.50"
click at [547, 529] on input "b-Caryophllene" at bounding box center [518, 531] width 127 height 26
click at [1304, 530] on input "0.75%" at bounding box center [1358, 531] width 204 height 26
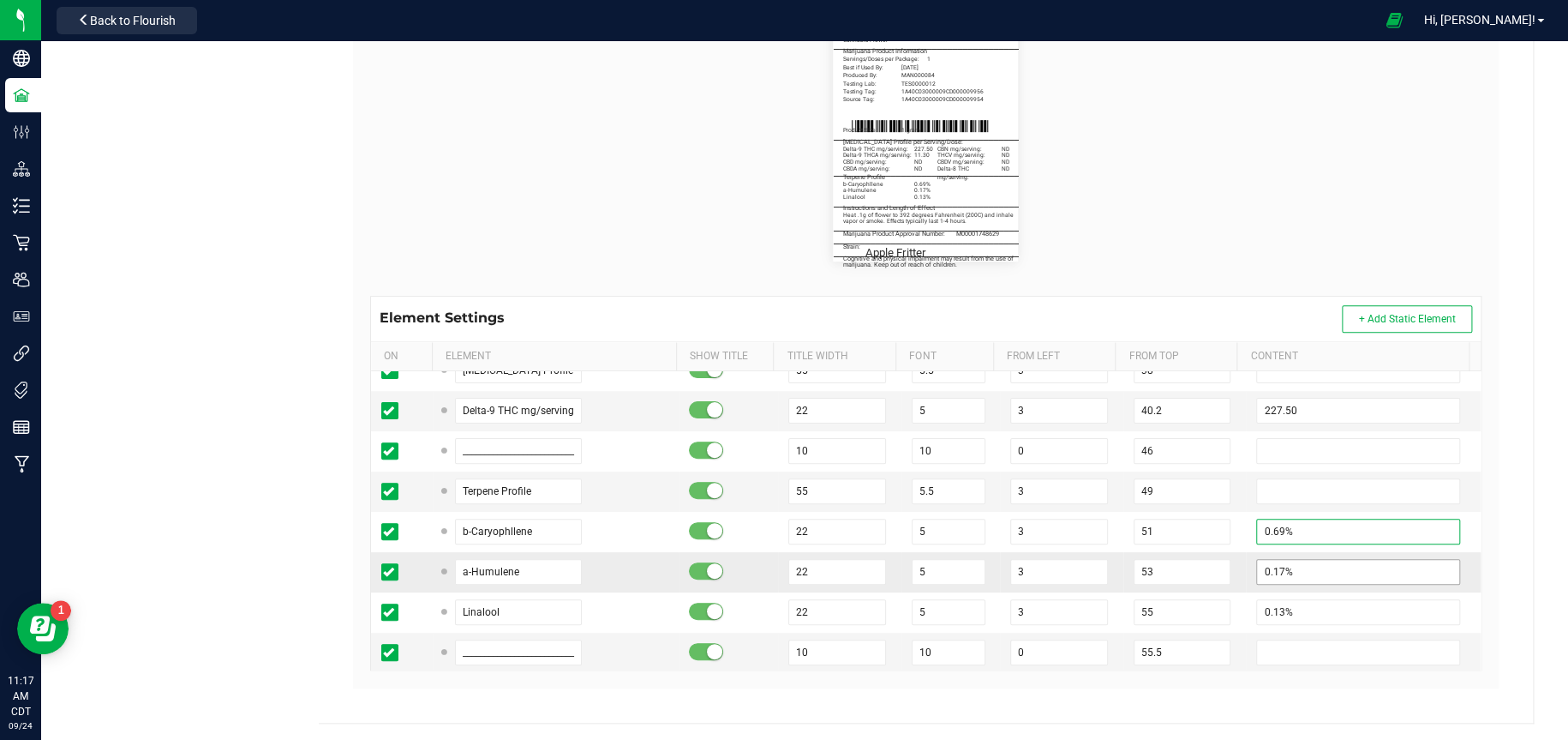
type input "0.69%"
click at [1303, 567] on input "0.17%" at bounding box center [1358, 572] width 204 height 26
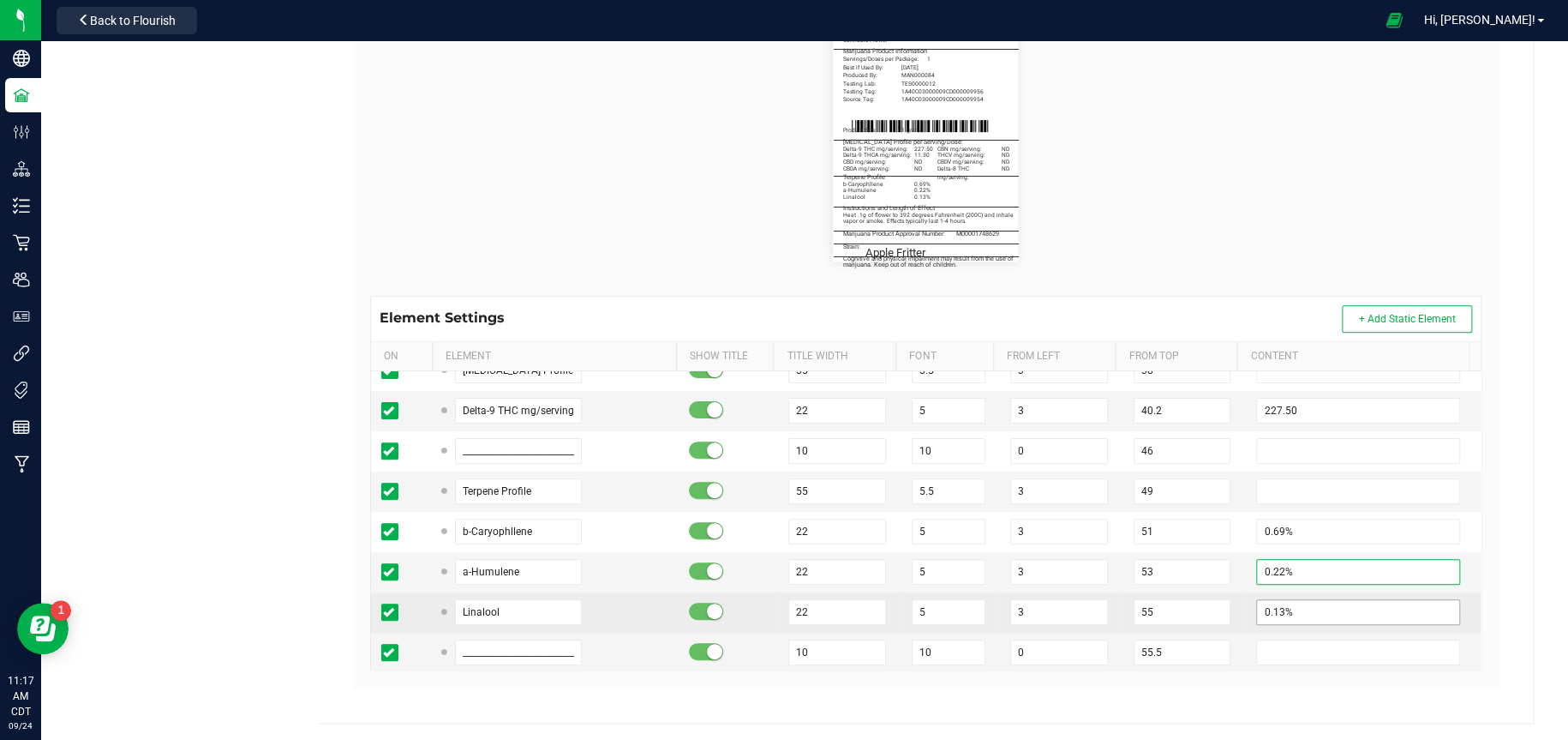
type input "0.22%"
click at [1300, 611] on input "0.13%" at bounding box center [1358, 612] width 204 height 26
type input "0.13%"
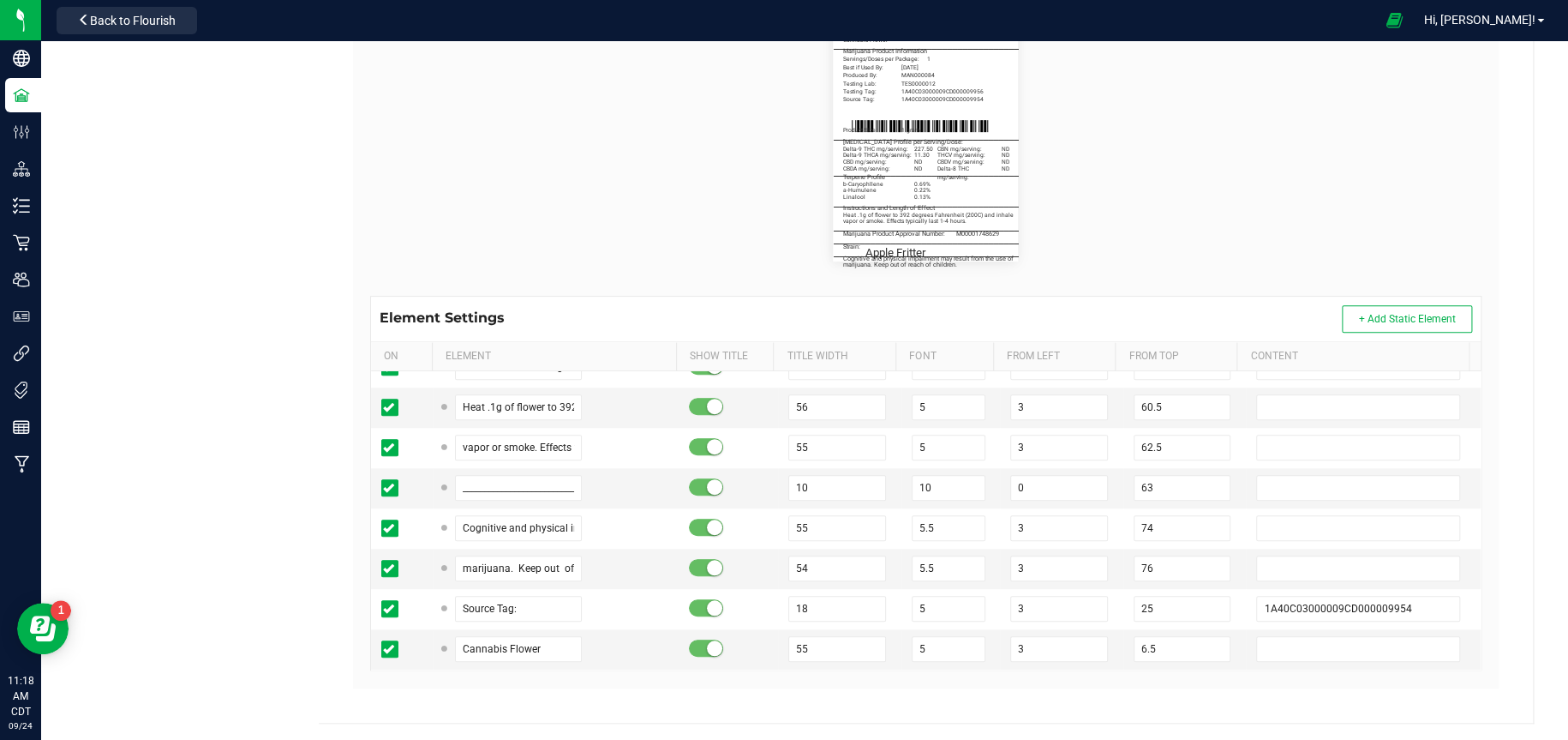
scroll to position [685, 0]
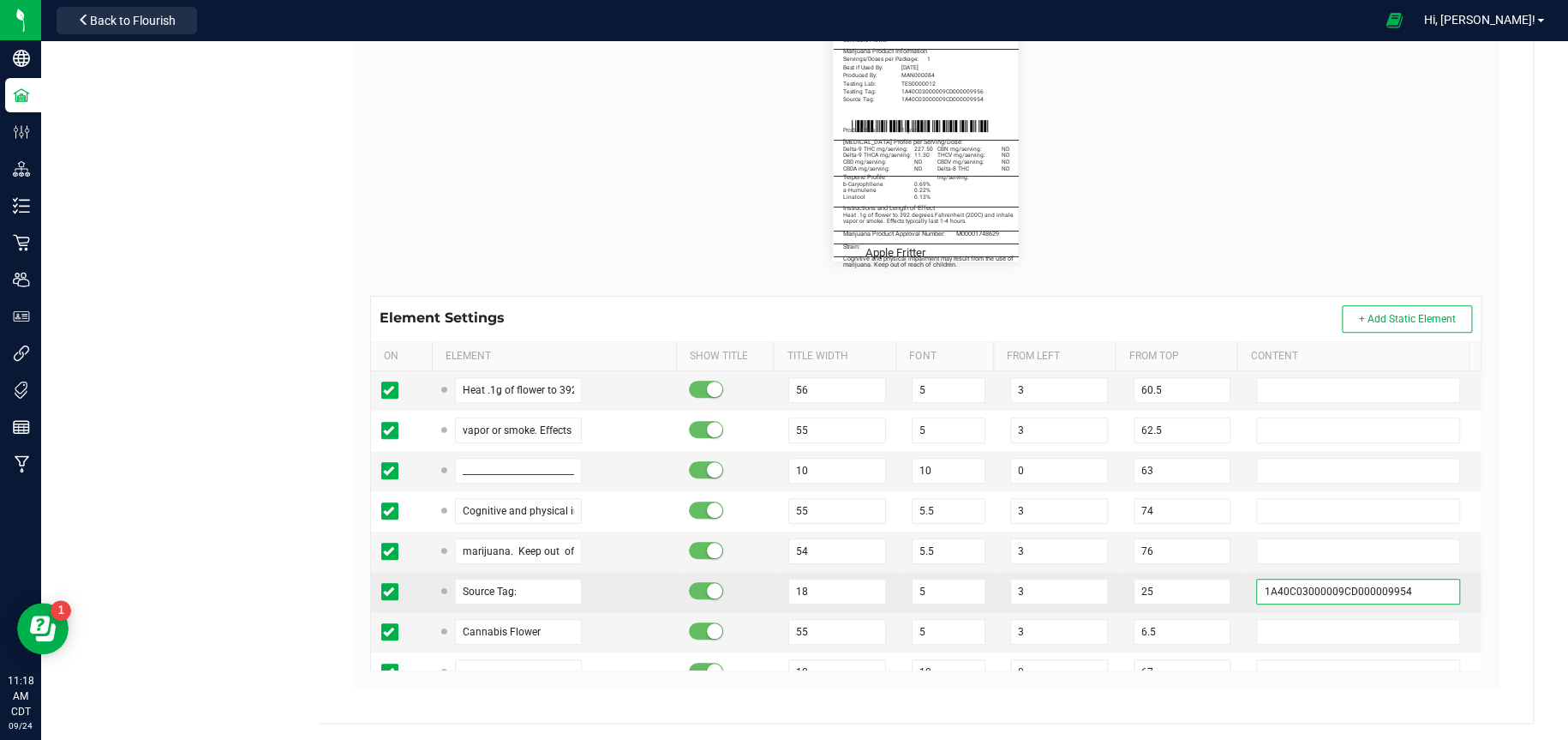
click at [1392, 587] on input "1A40C03000009CD000009954" at bounding box center [1358, 591] width 204 height 26
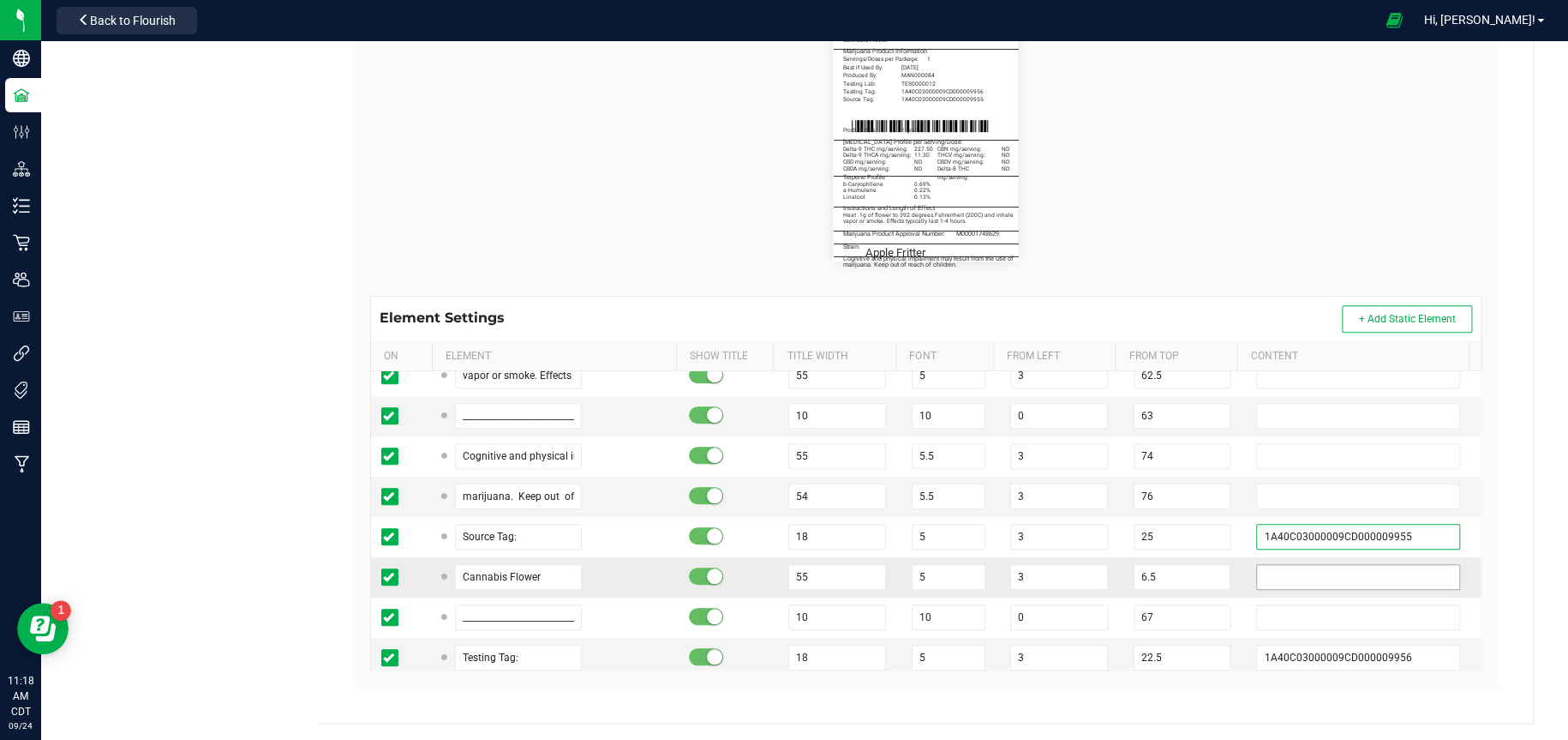
scroll to position [771, 0]
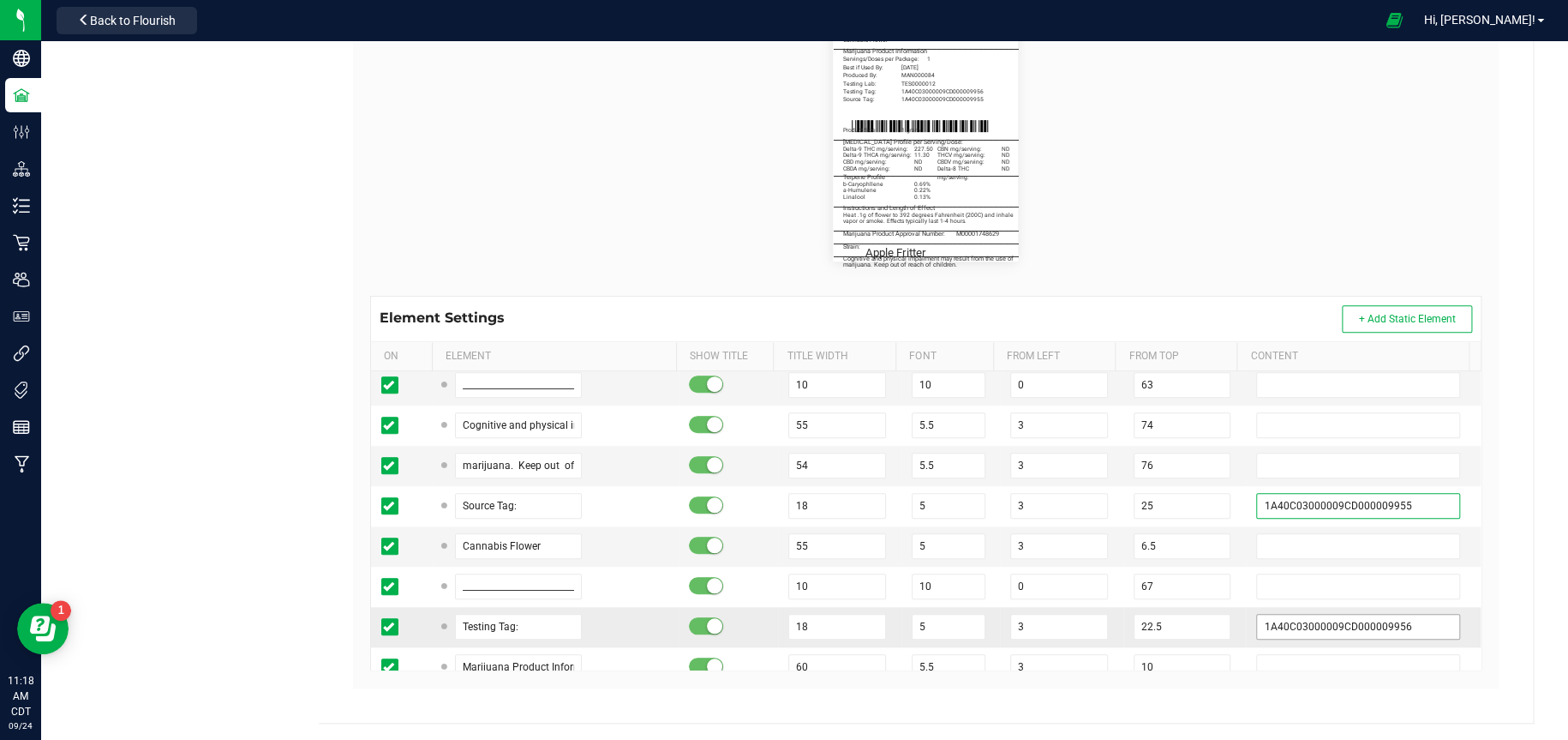
type input "1A40C03000009CD000009955"
click at [1406, 624] on input "1A40C03000009CD000009956" at bounding box center [1358, 626] width 204 height 26
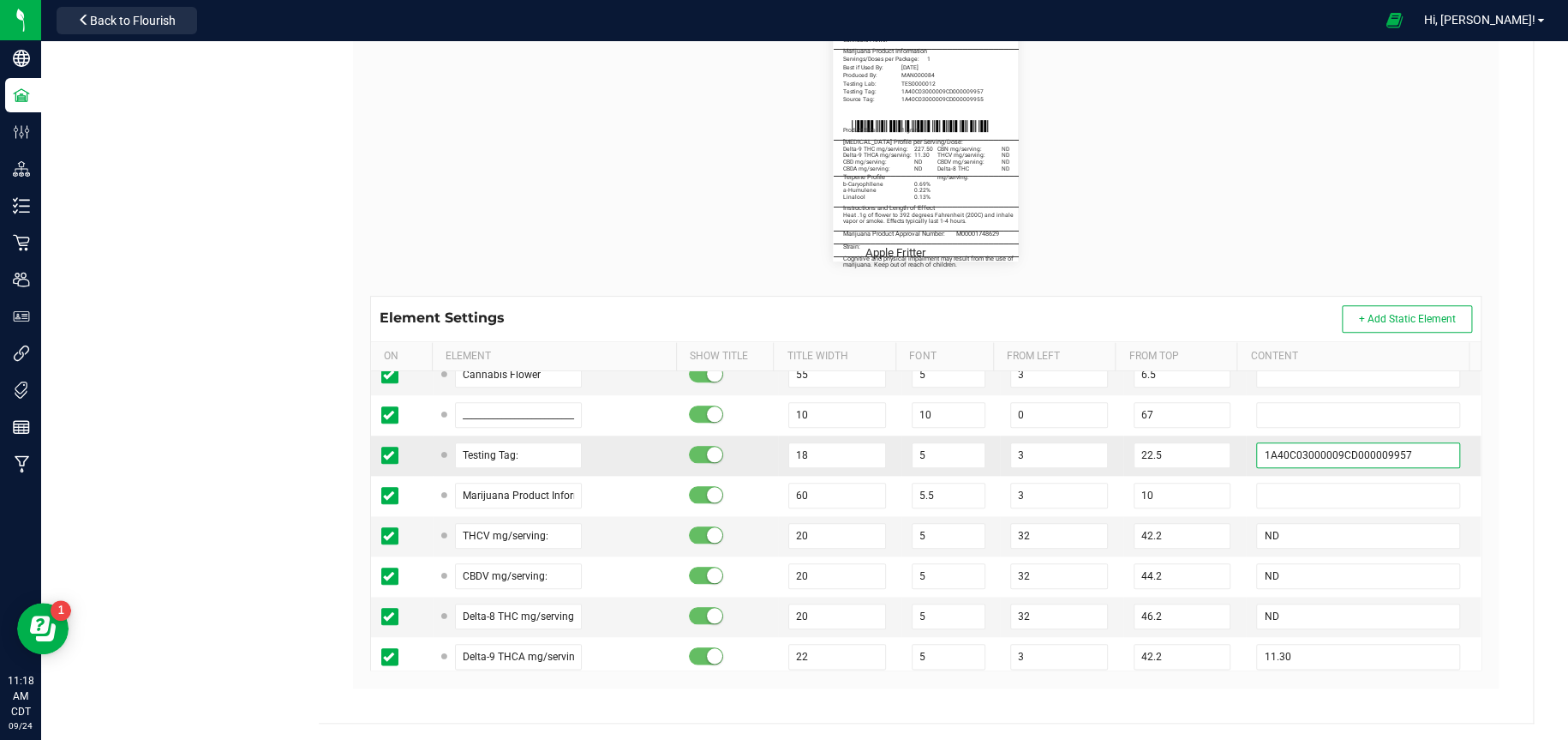
scroll to position [1029, 0]
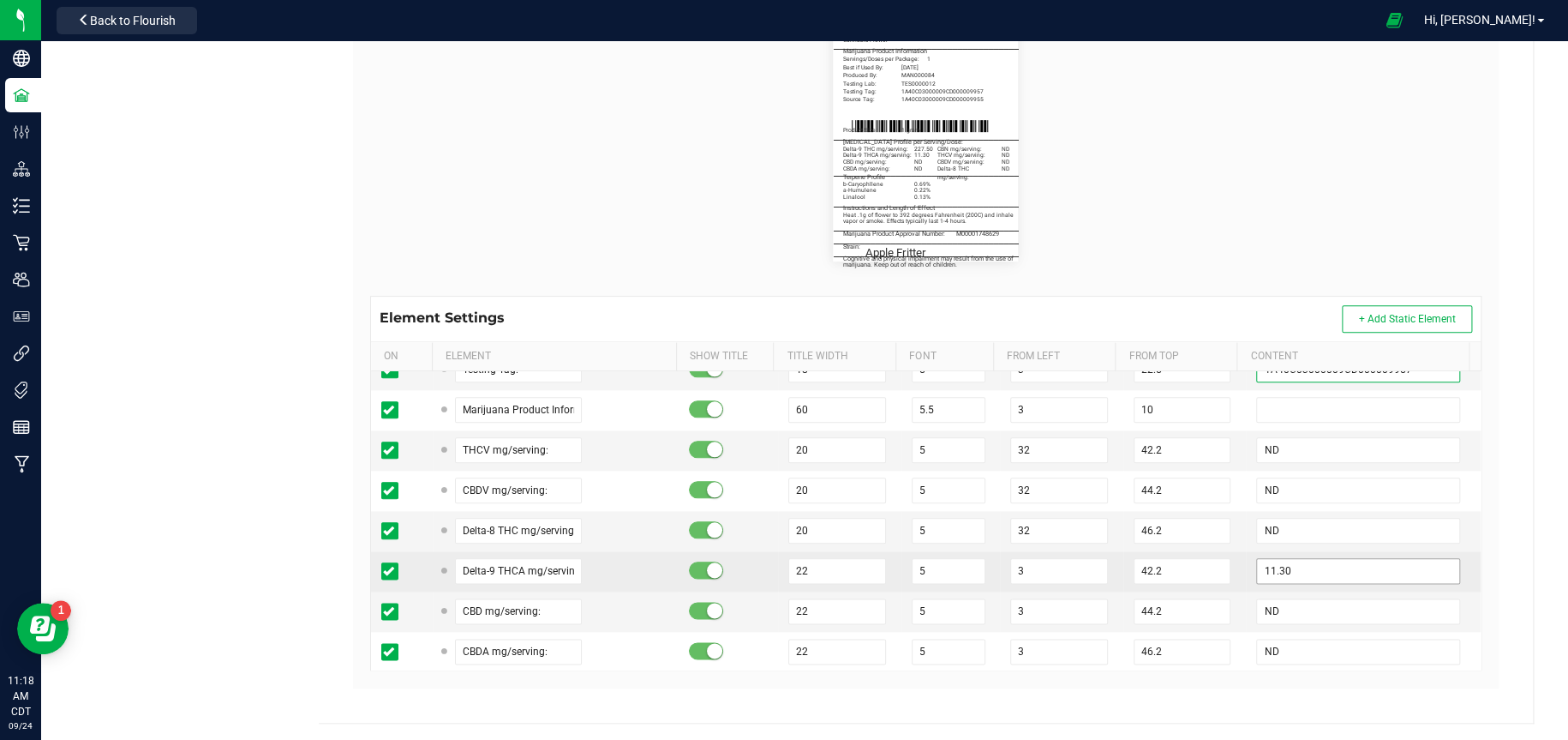
type input "1A40C03000009CD000009957"
click at [1335, 558] on input "11.30" at bounding box center [1358, 571] width 204 height 26
type input "1"
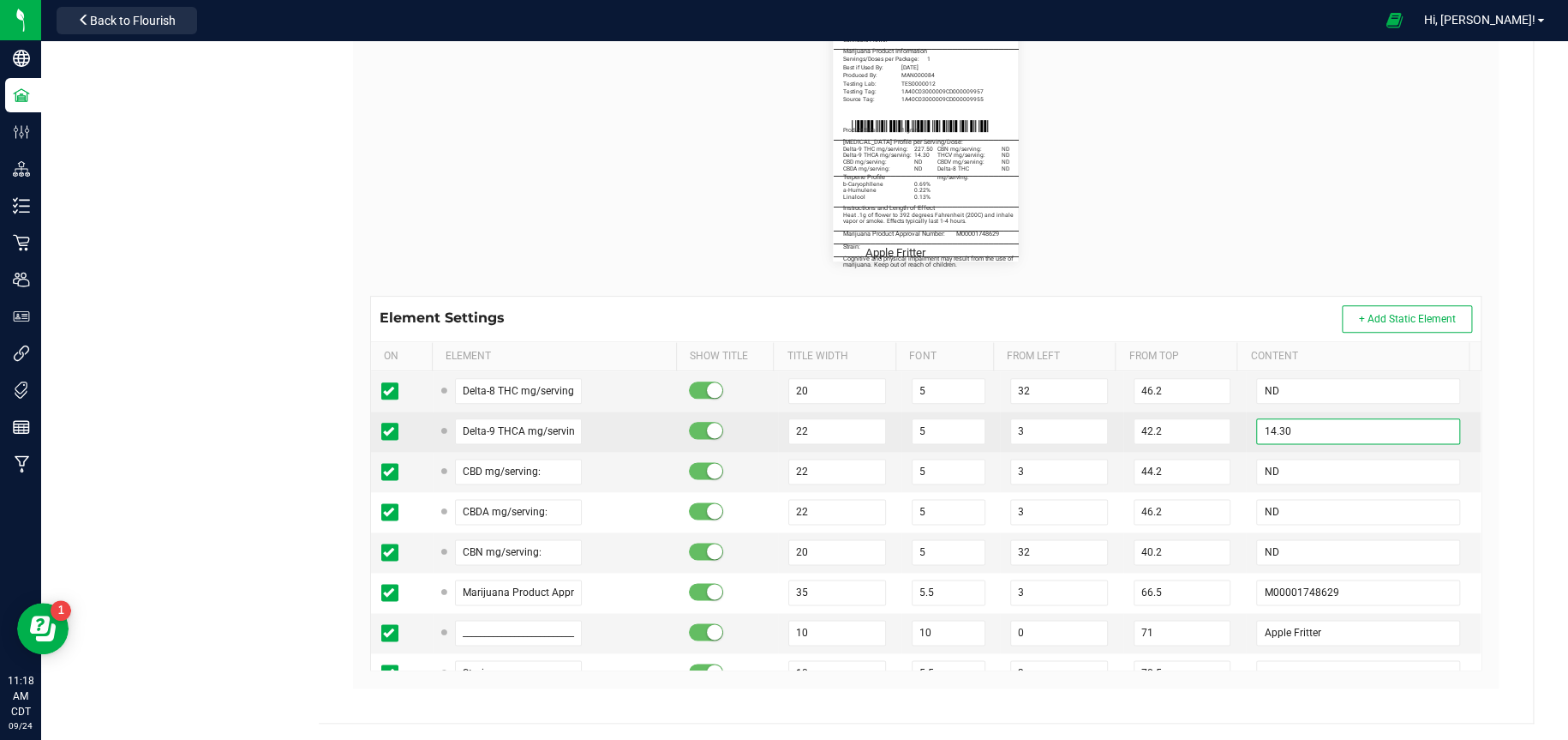
scroll to position [1200, 0]
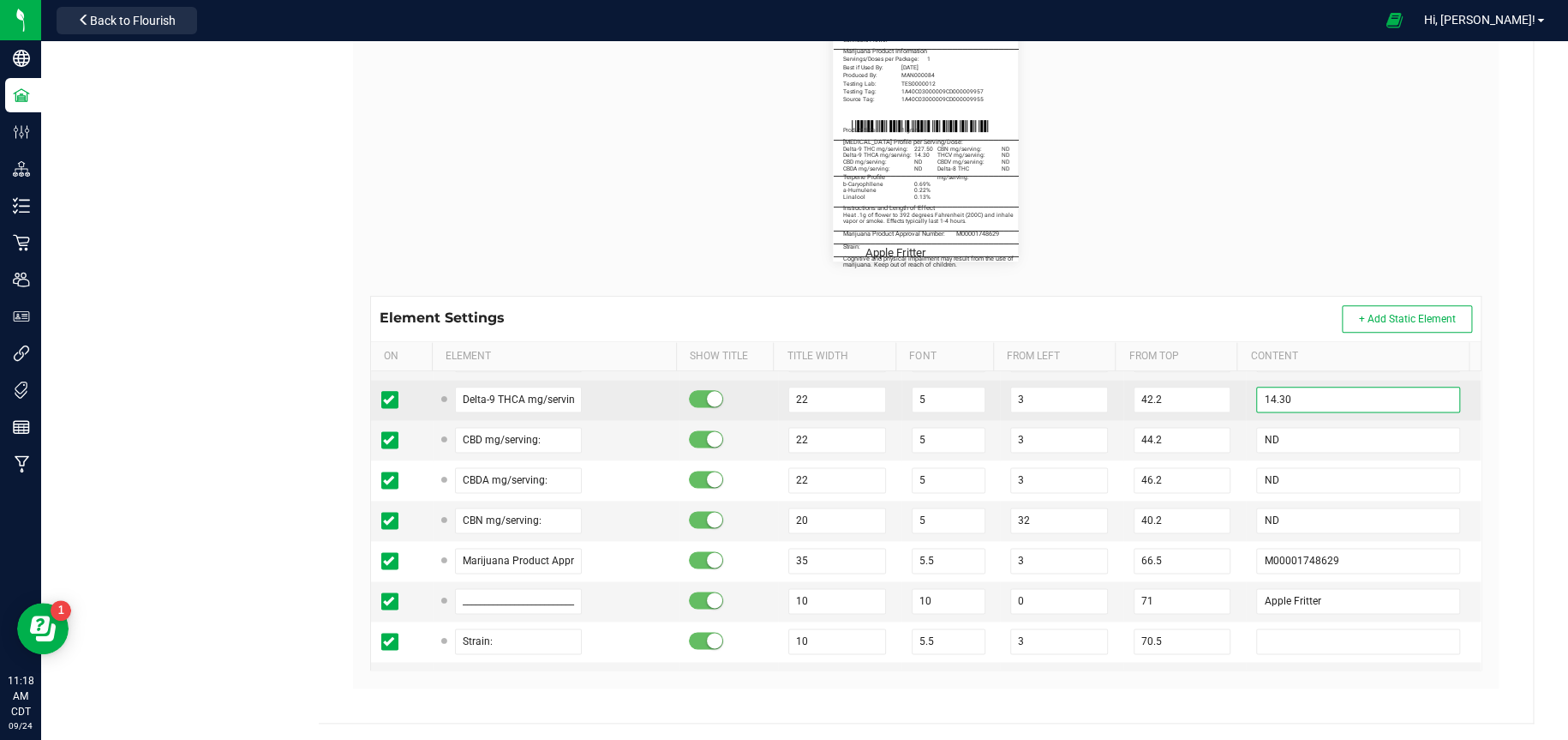
type input "14.30"
click at [1331, 553] on input "M00001748629" at bounding box center [1358, 561] width 204 height 26
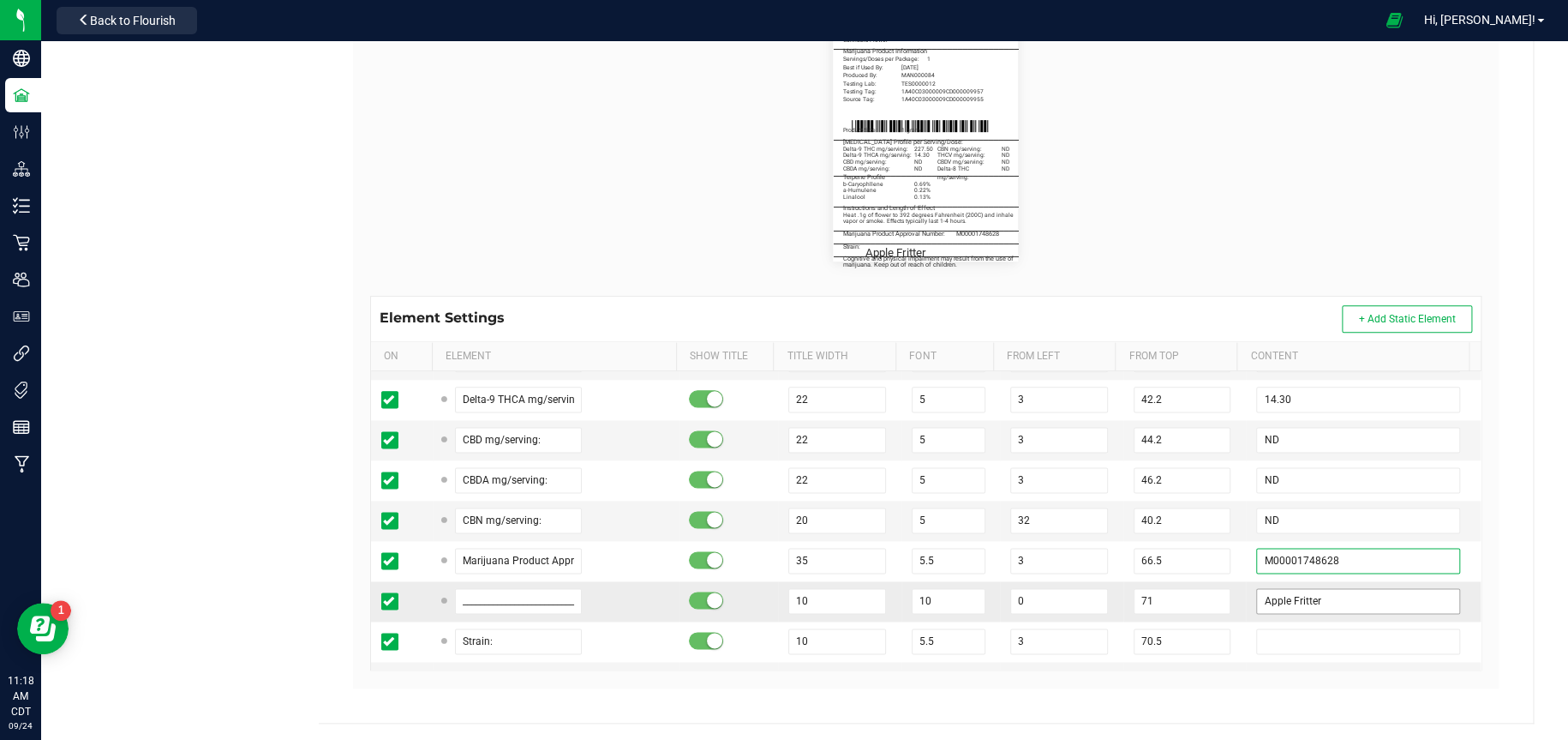
type input "M00001748628"
click at [1333, 594] on input "Apple Fritter" at bounding box center [1358, 601] width 204 height 26
type input "A"
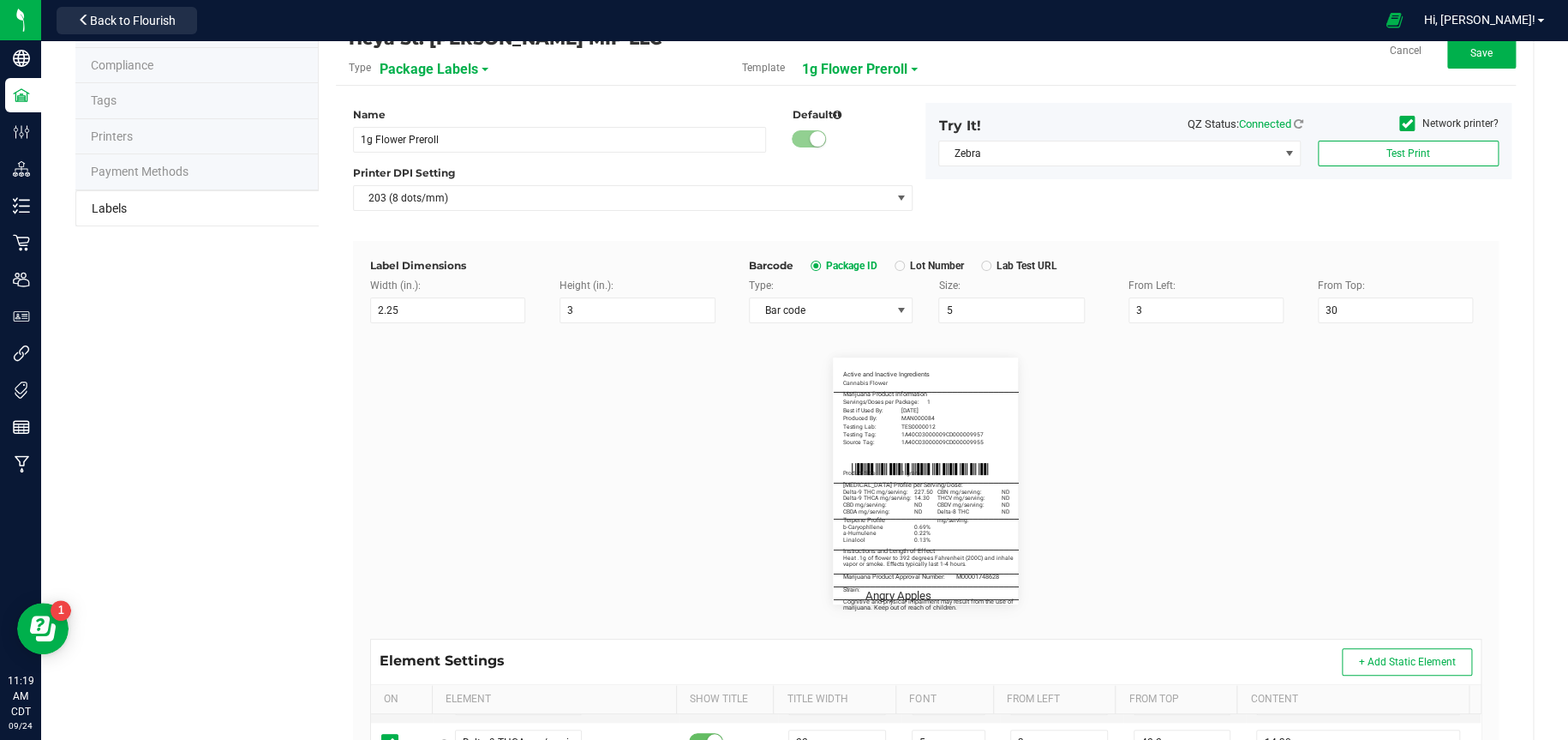
scroll to position [0, 0]
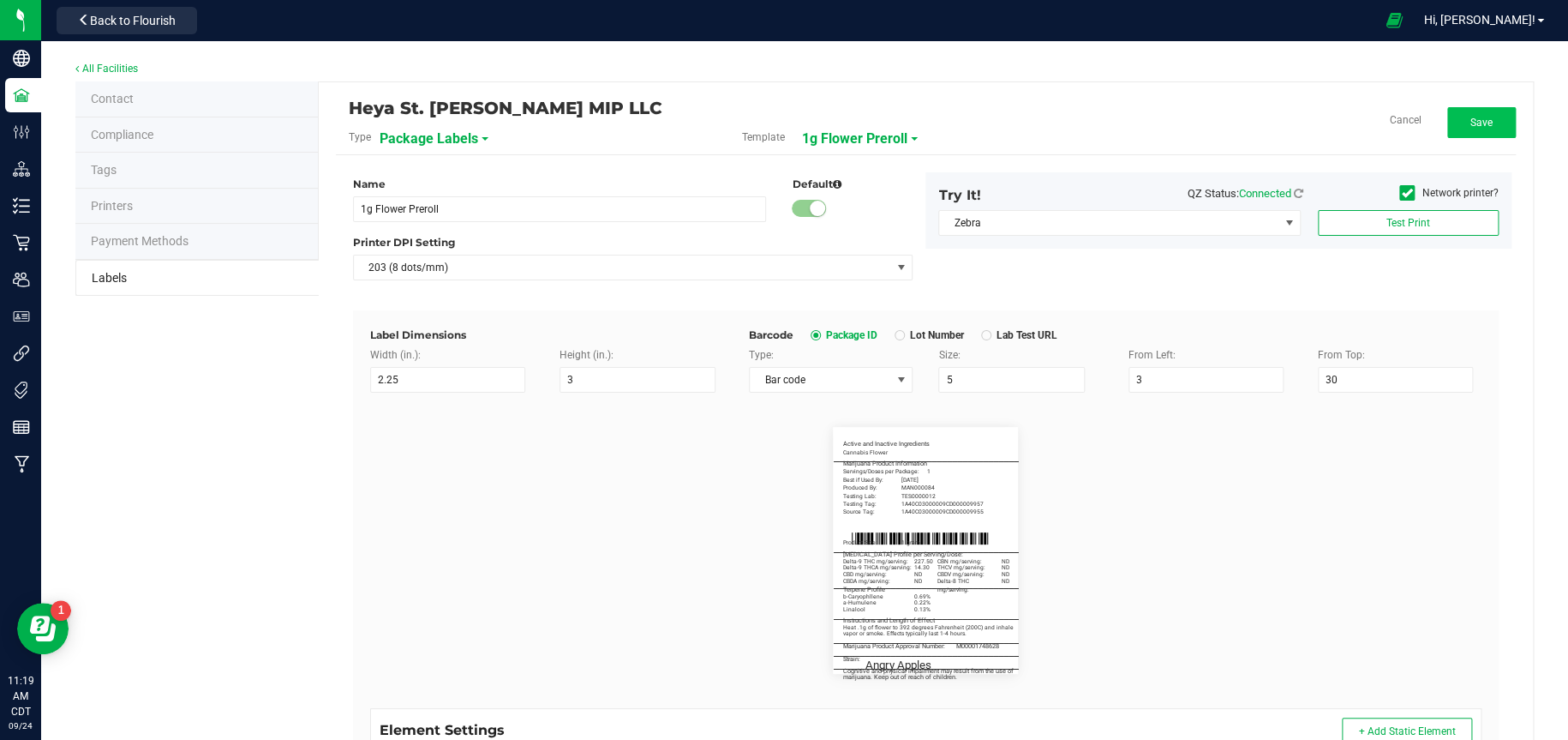
type input "Angry Apples"
click at [1488, 115] on button "Save" at bounding box center [1482, 122] width 68 height 31
